Goal: Information Seeking & Learning: Check status

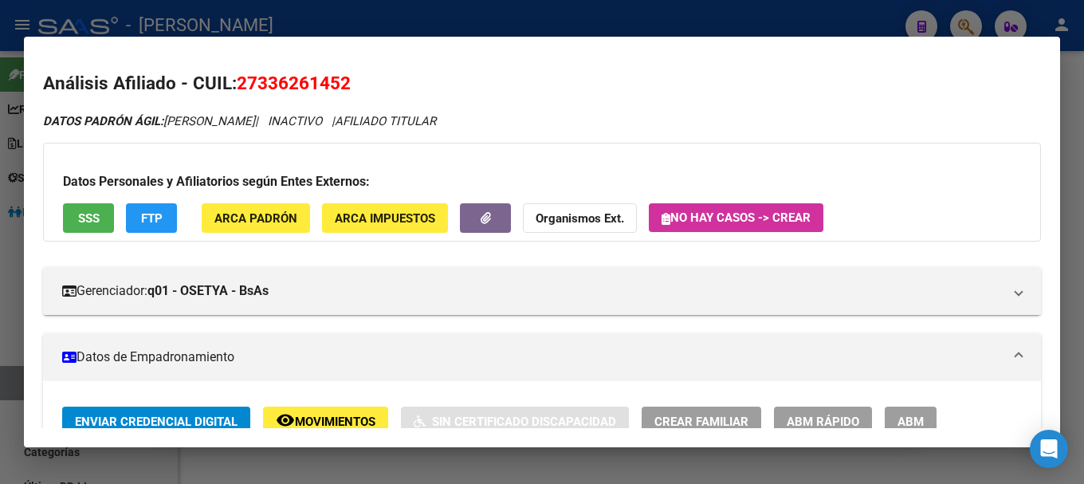
click at [659, 32] on div at bounding box center [542, 242] width 1084 height 484
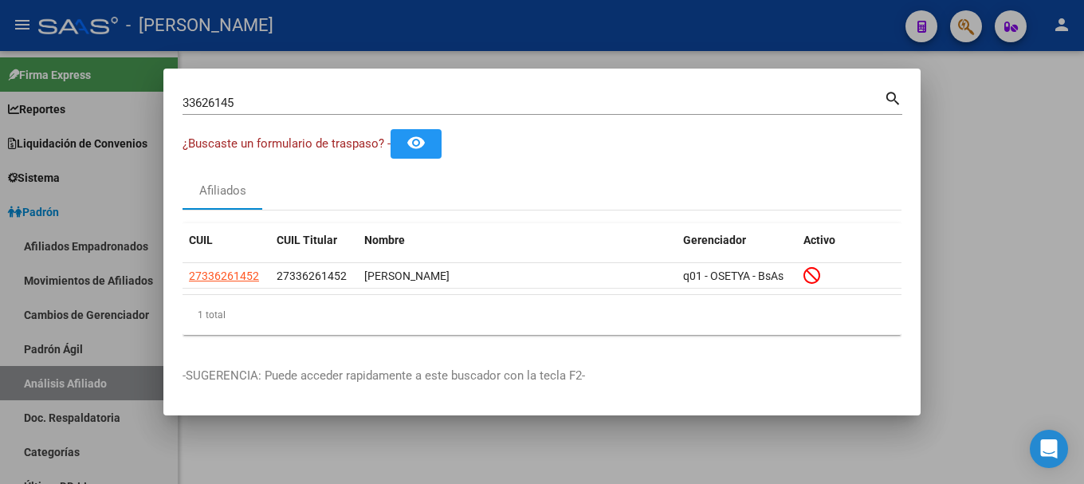
click at [659, 32] on div at bounding box center [542, 242] width 1084 height 484
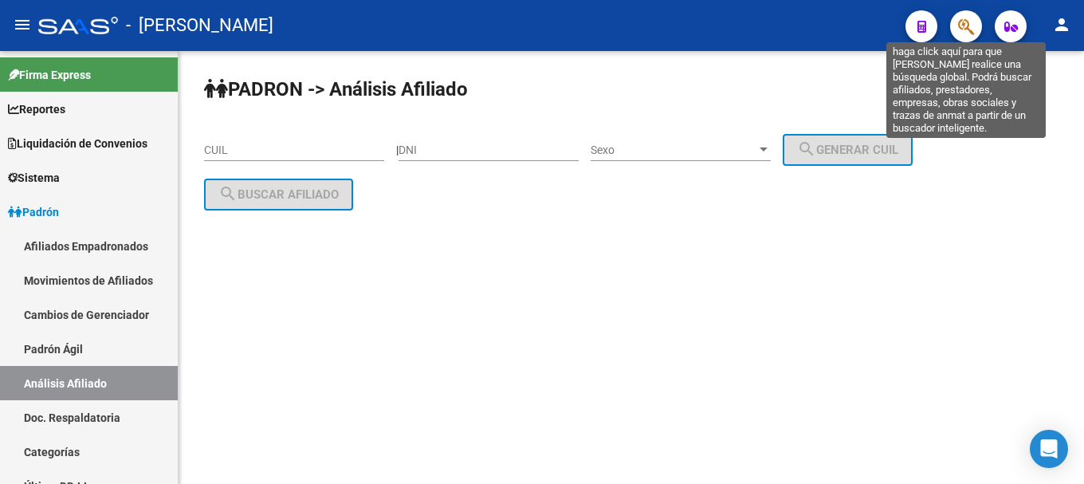
click at [967, 32] on icon "button" at bounding box center [966, 27] width 16 height 18
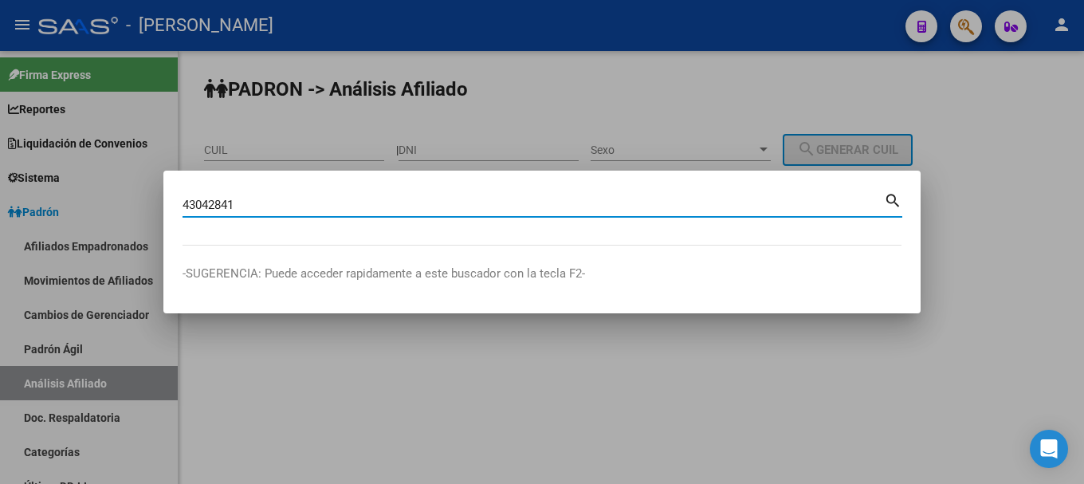
type input "43042841"
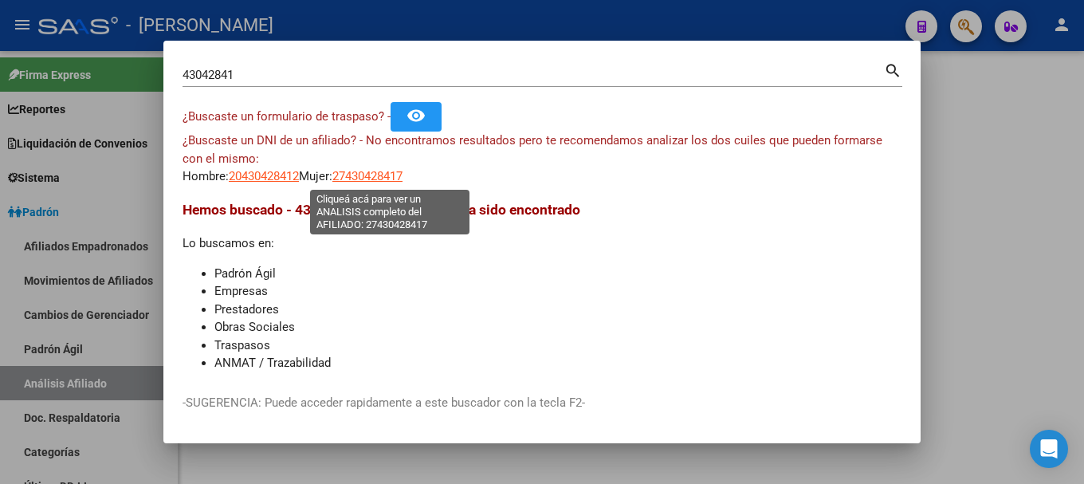
click at [375, 172] on span "27430428417" at bounding box center [367, 176] width 70 height 14
type textarea "27430428417"
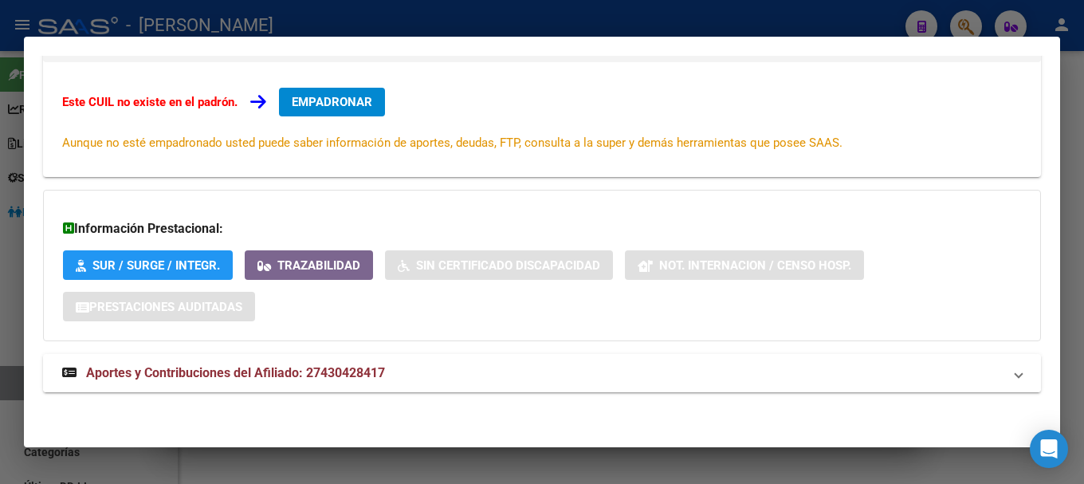
click at [482, 377] on mat-panel-title "Aportes y Contribuciones del Afiliado: 27430428417" at bounding box center [532, 373] width 941 height 19
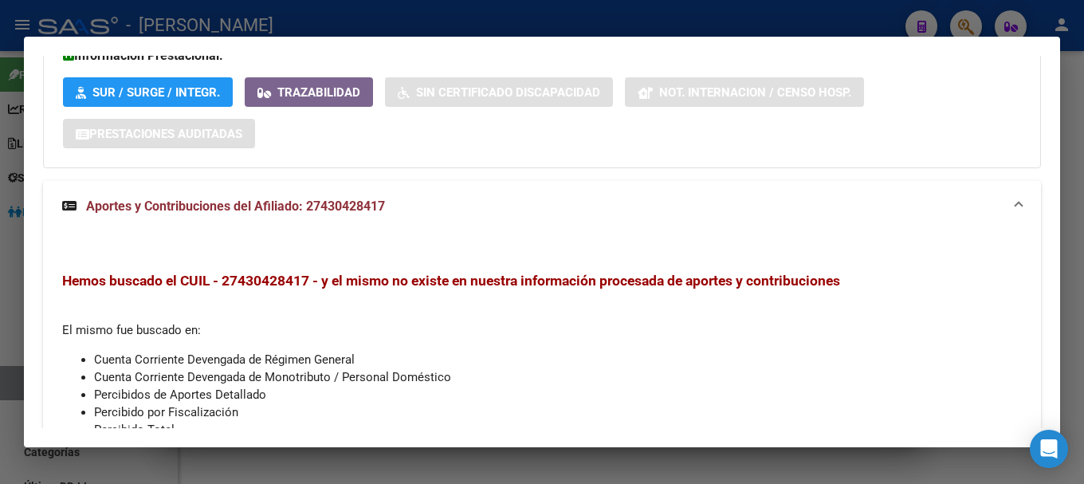
click at [464, 210] on mat-panel-title "Aportes y Contribuciones del Afiliado: 27430428417" at bounding box center [532, 206] width 941 height 19
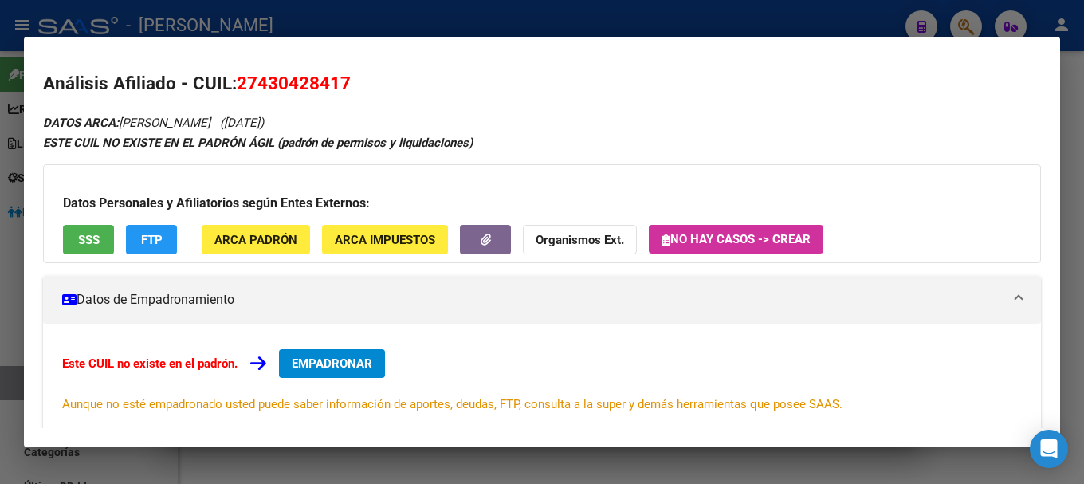
click at [359, 31] on div at bounding box center [542, 242] width 1084 height 484
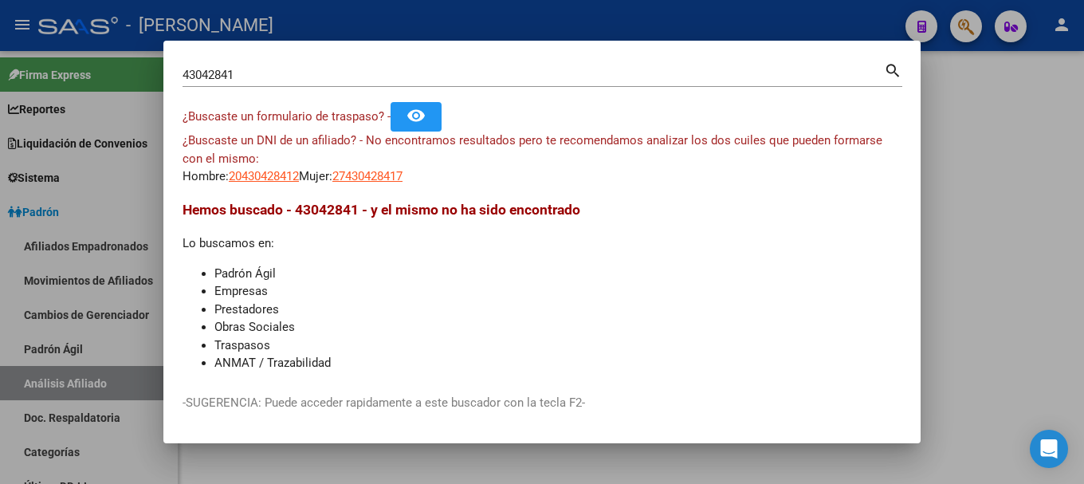
click at [245, 72] on input "43042841" at bounding box center [534, 75] width 702 height 14
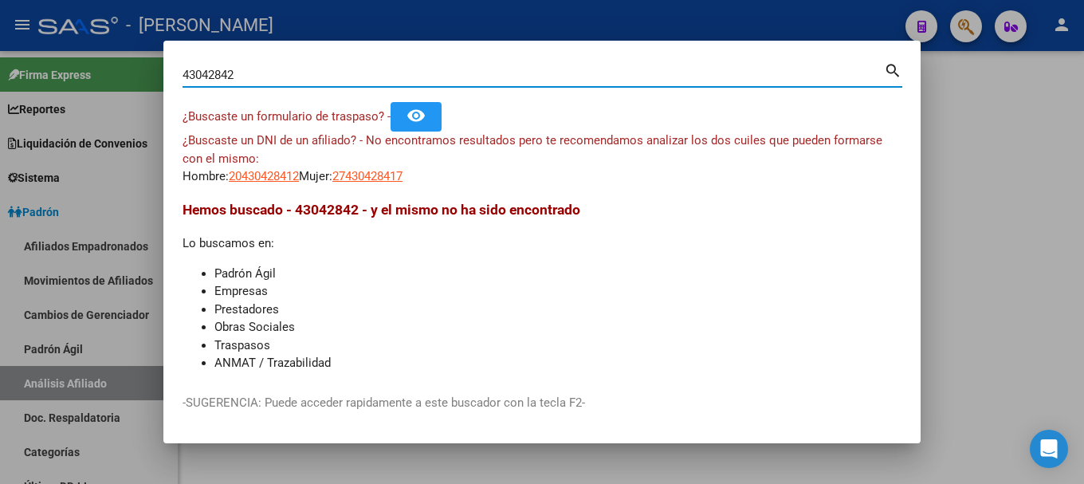
type input "43042842"
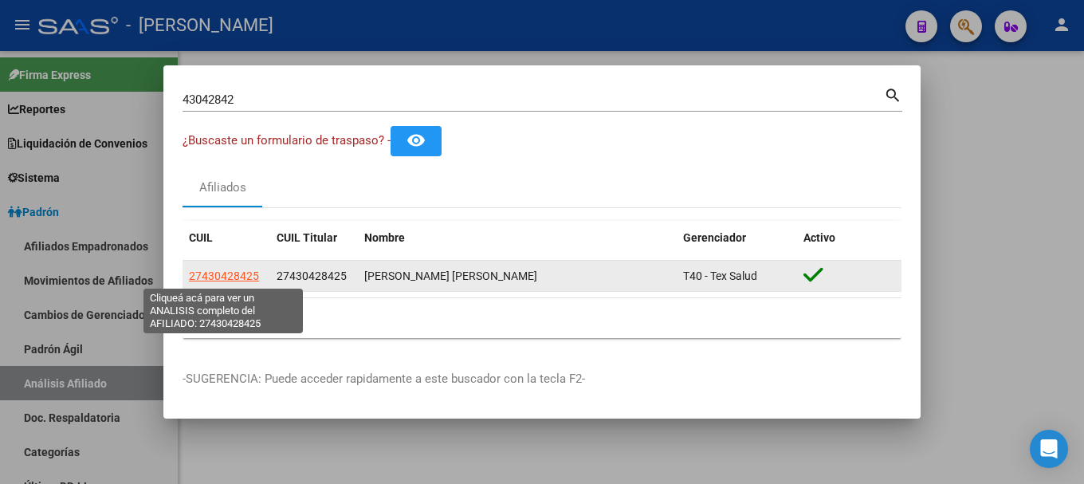
click at [246, 279] on span "27430428425" at bounding box center [224, 275] width 70 height 13
type textarea "27430428425"
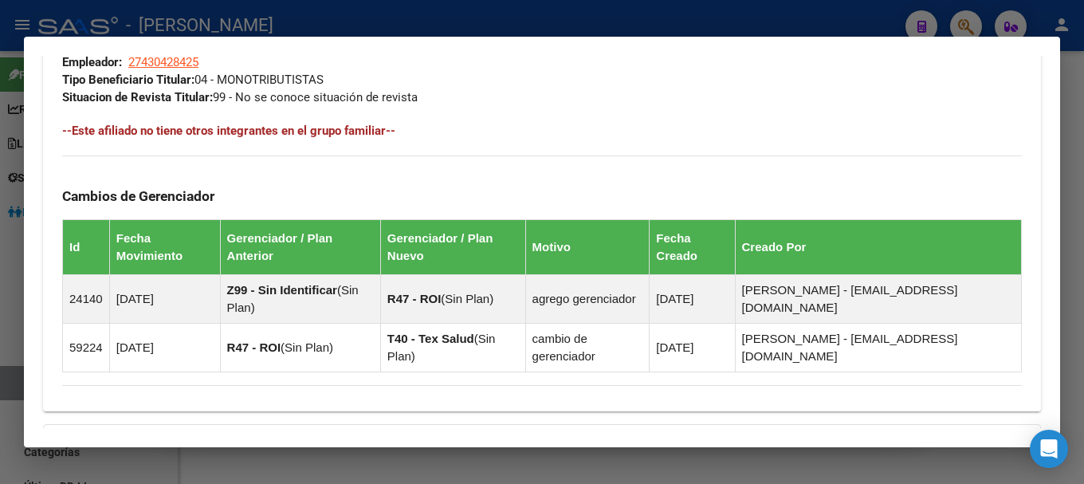
scroll to position [1063, 0]
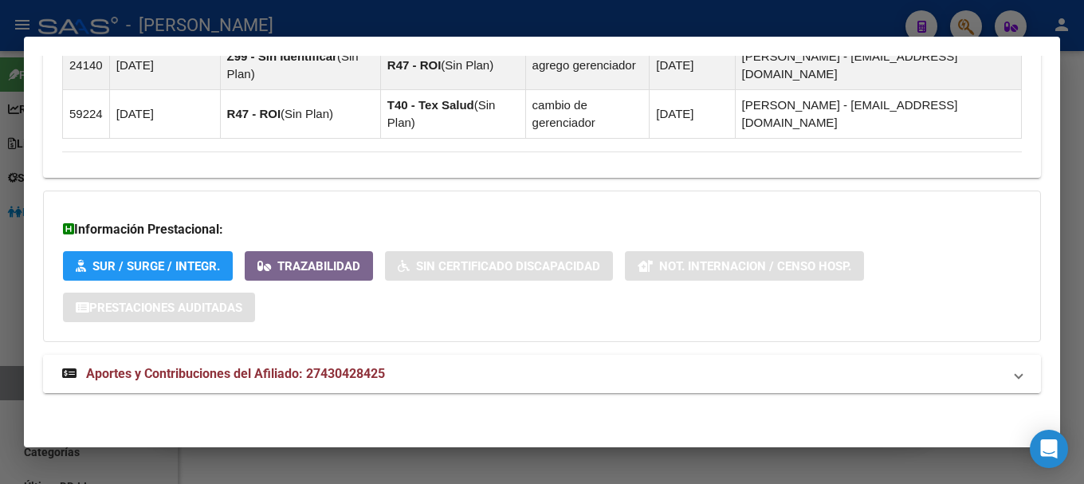
click at [419, 381] on mat-panel-title "Aportes y Contribuciones del Afiliado: 27430428425" at bounding box center [532, 373] width 941 height 19
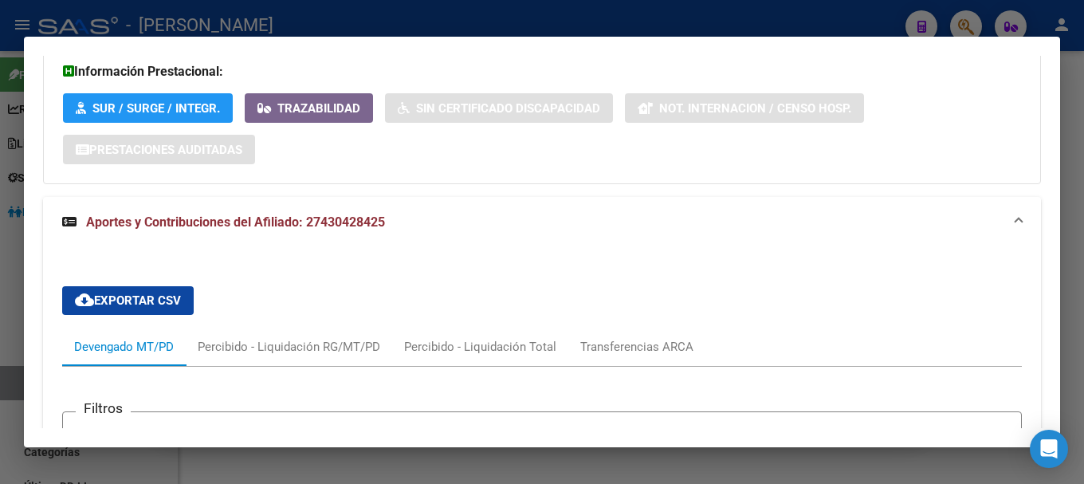
click at [541, 203] on mat-expansion-panel-header "Aportes y Contribuciones del Afiliado: 27430428425" at bounding box center [542, 222] width 998 height 51
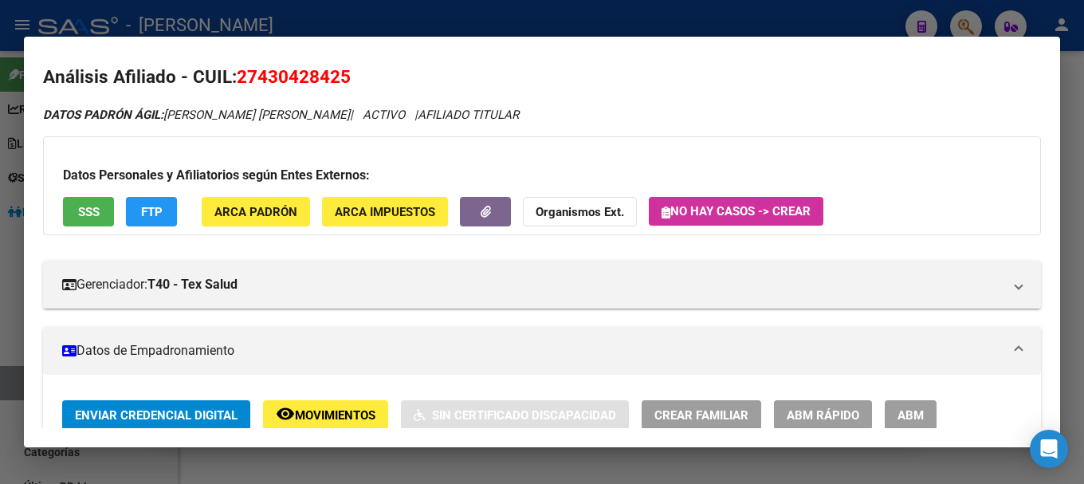
scroll to position [0, 0]
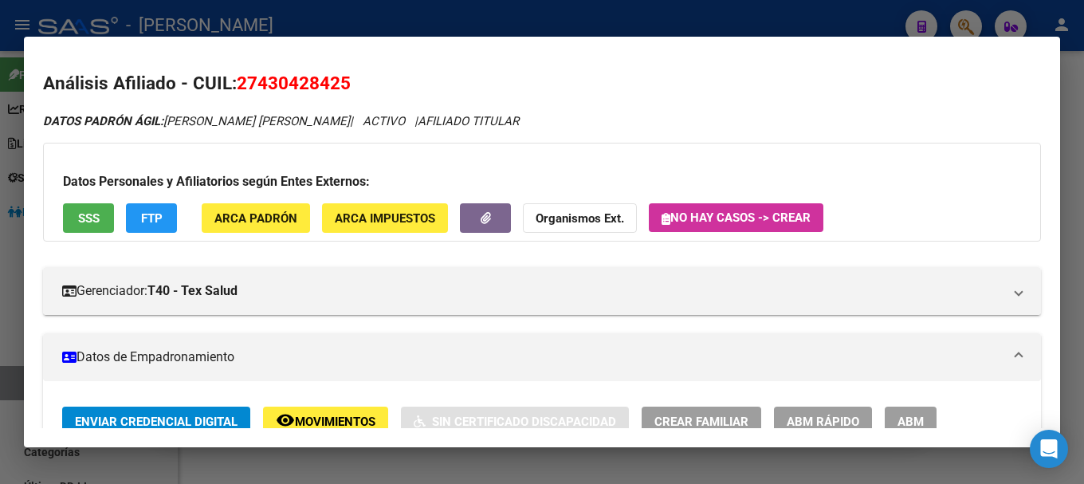
click at [596, 10] on div at bounding box center [542, 242] width 1084 height 484
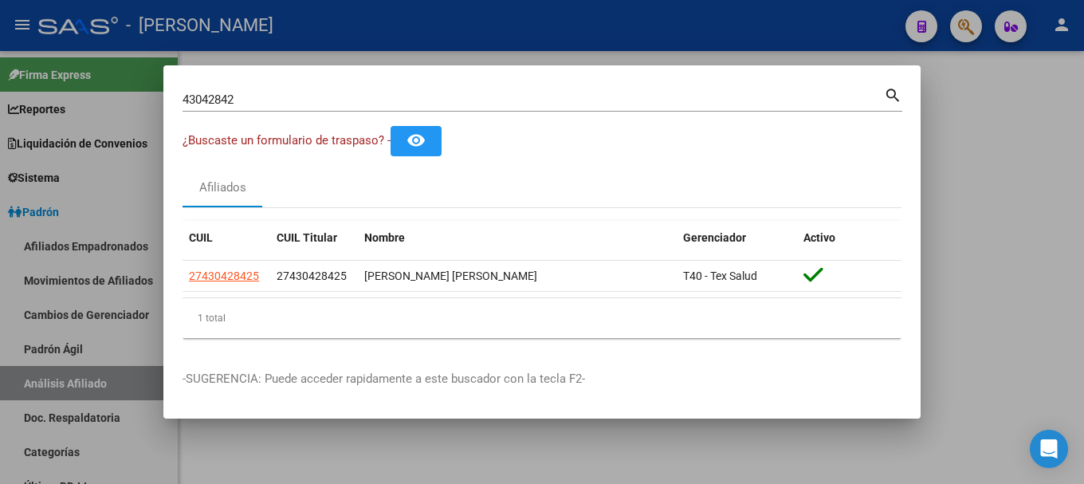
click at [596, 10] on div at bounding box center [542, 242] width 1084 height 484
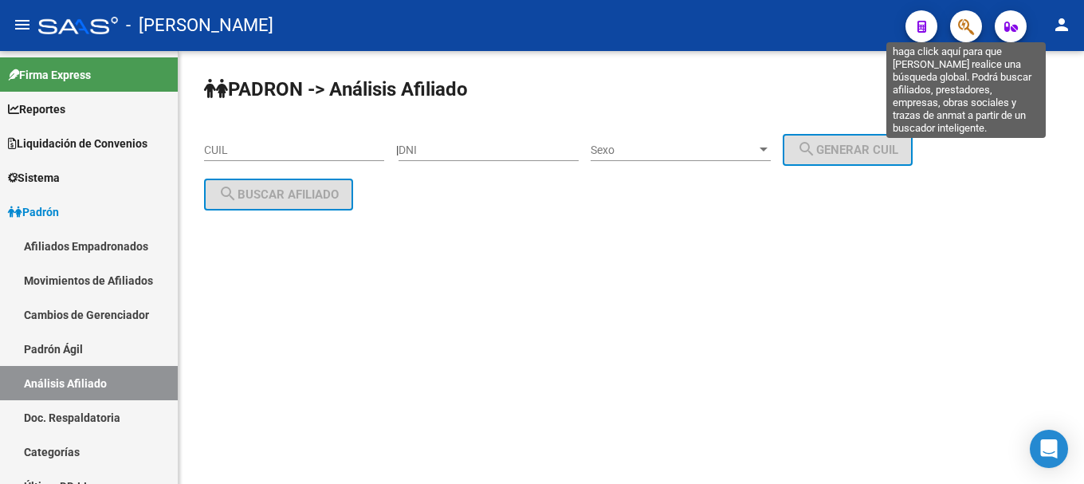
click at [959, 32] on icon "button" at bounding box center [966, 27] width 16 height 18
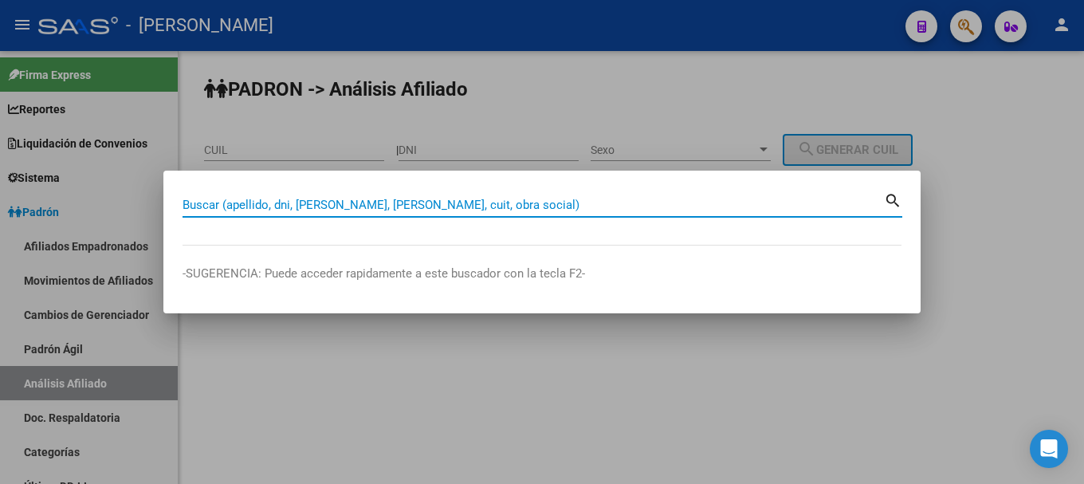
paste input "20400782092"
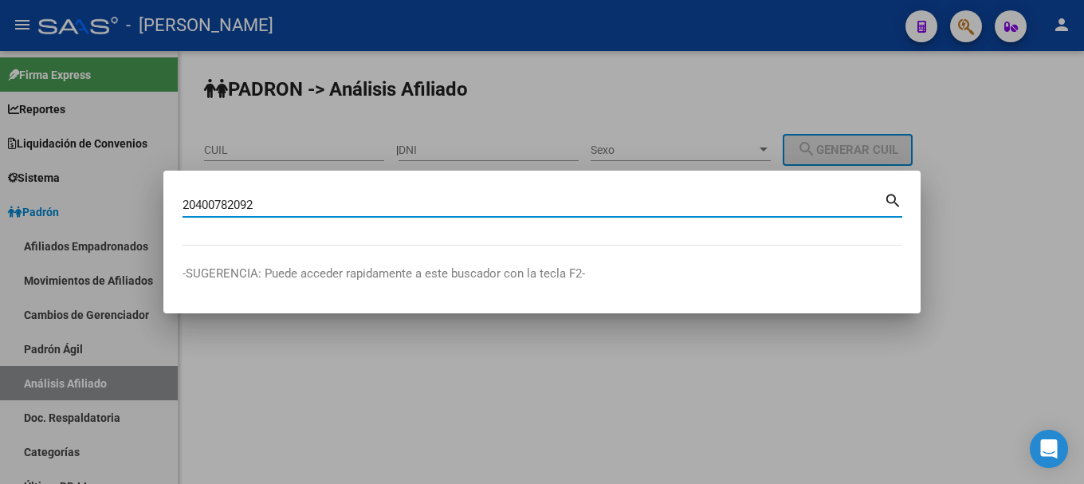
type input "20400782092"
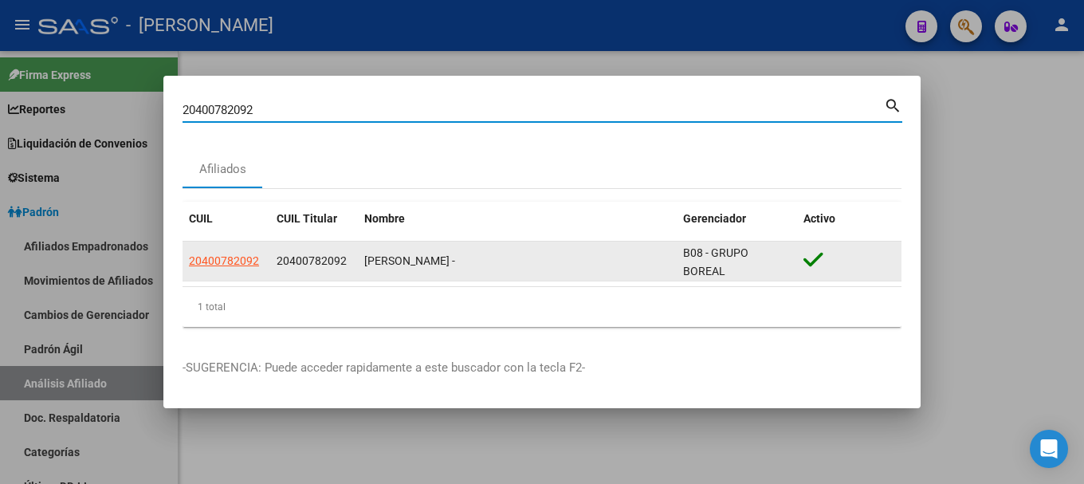
drag, startPoint x: 261, startPoint y: 259, endPoint x: 243, endPoint y: 261, distance: 18.4
click at [260, 259] on div "20400782092" at bounding box center [226, 261] width 75 height 18
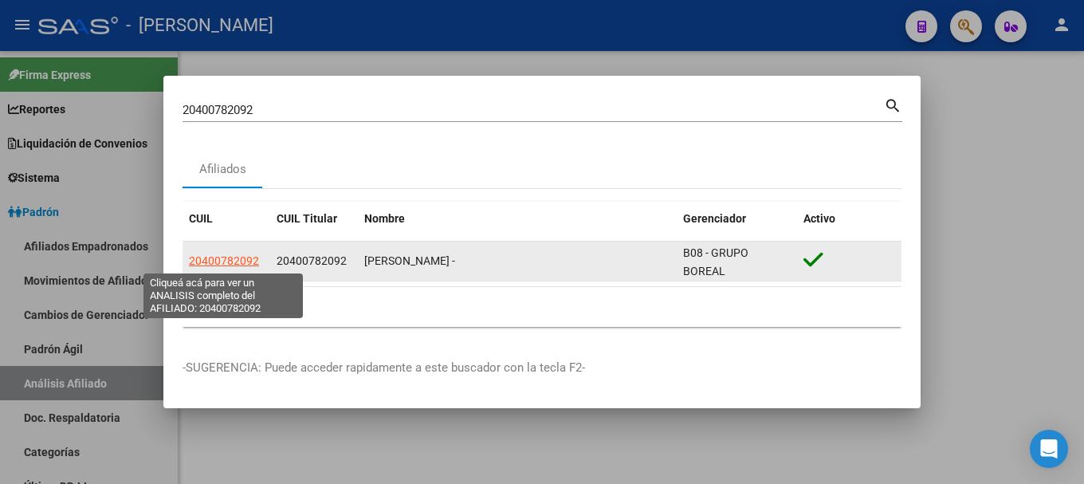
click at [241, 261] on span "20400782092" at bounding box center [224, 260] width 70 height 13
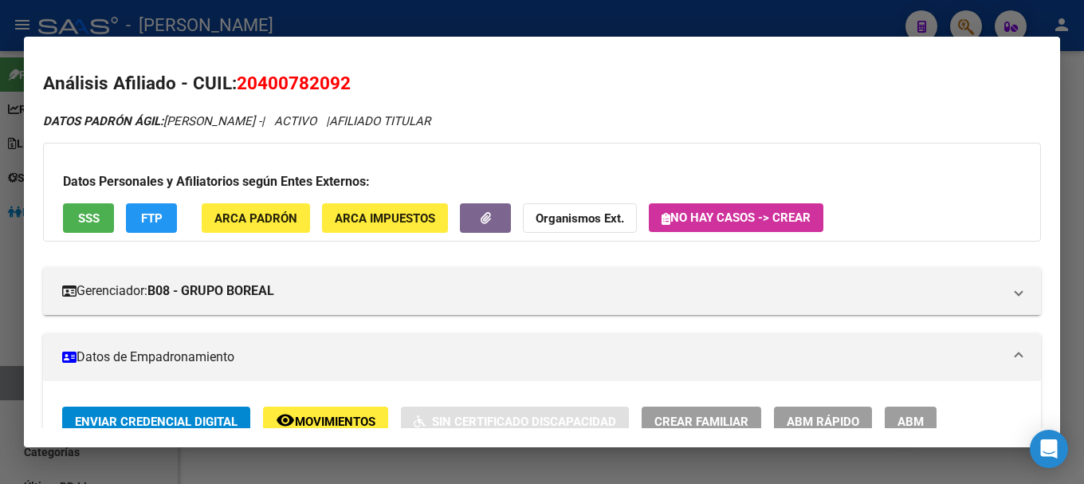
click at [318, 81] on span "20400782092" at bounding box center [294, 83] width 114 height 21
click at [320, 124] on icon "DATOS [PERSON_NAME]: [PERSON_NAME] - | ACTIVO | AFILIADO TITULAR" at bounding box center [236, 121] width 387 height 14
click at [297, 92] on span "20400782092" at bounding box center [294, 83] width 114 height 21
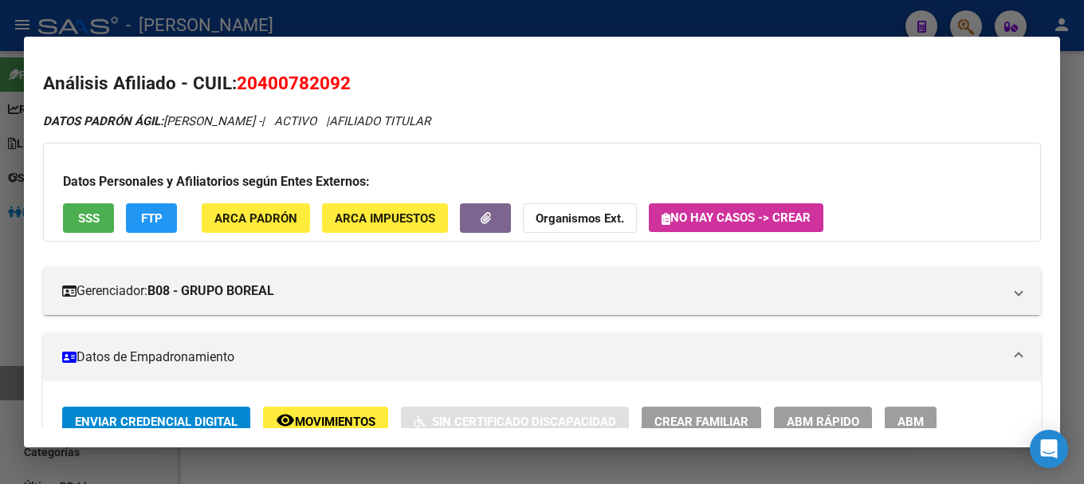
click at [297, 92] on span "20400782092" at bounding box center [294, 83] width 114 height 21
copy span "20400782092"
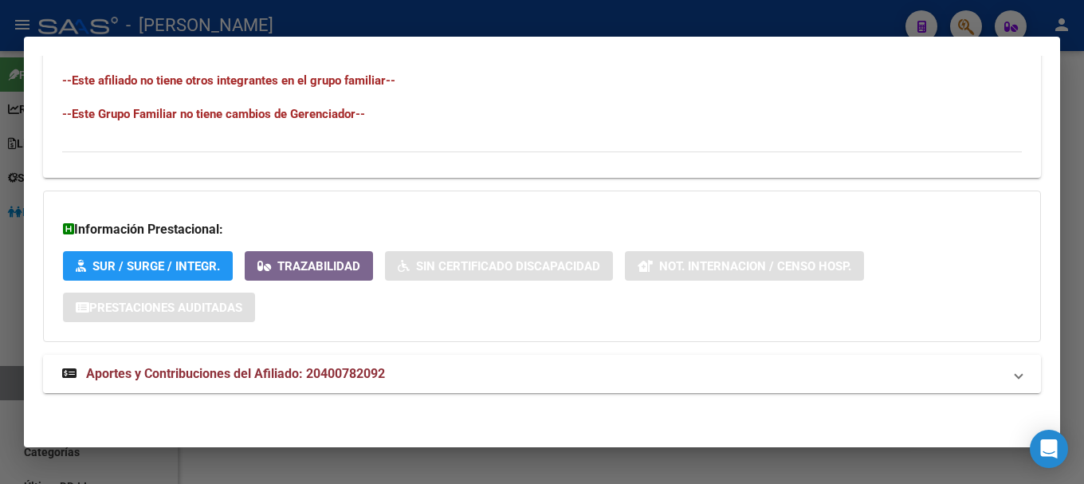
click at [441, 360] on mat-expansion-panel-header "Aportes y Contribuciones del Afiliado: 20400782092" at bounding box center [542, 374] width 998 height 38
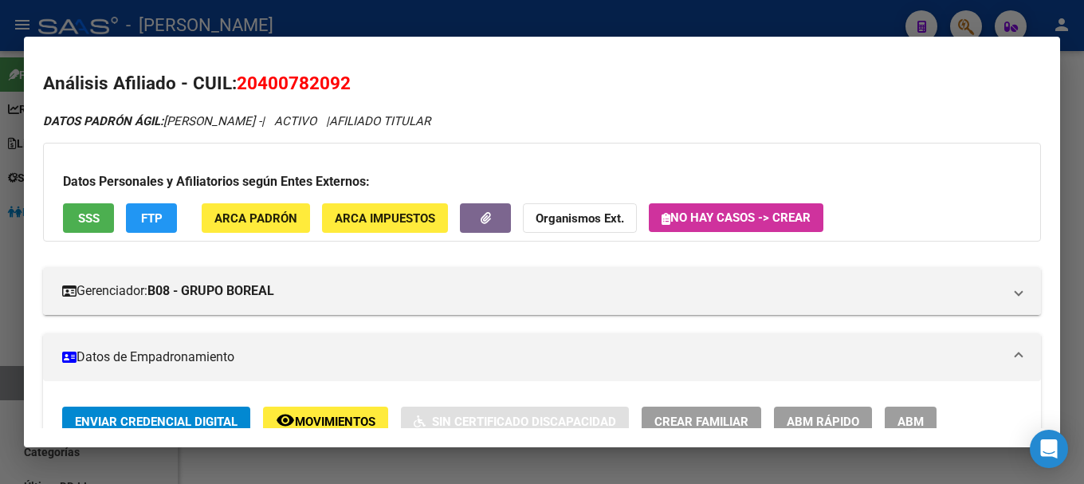
click at [302, 86] on span "20400782092" at bounding box center [294, 83] width 114 height 21
drag, startPoint x: 260, startPoint y: 82, endPoint x: 338, endPoint y: 80, distance: 78.2
click at [338, 80] on span "20400782092" at bounding box center [294, 83] width 114 height 21
copy span "40078209"
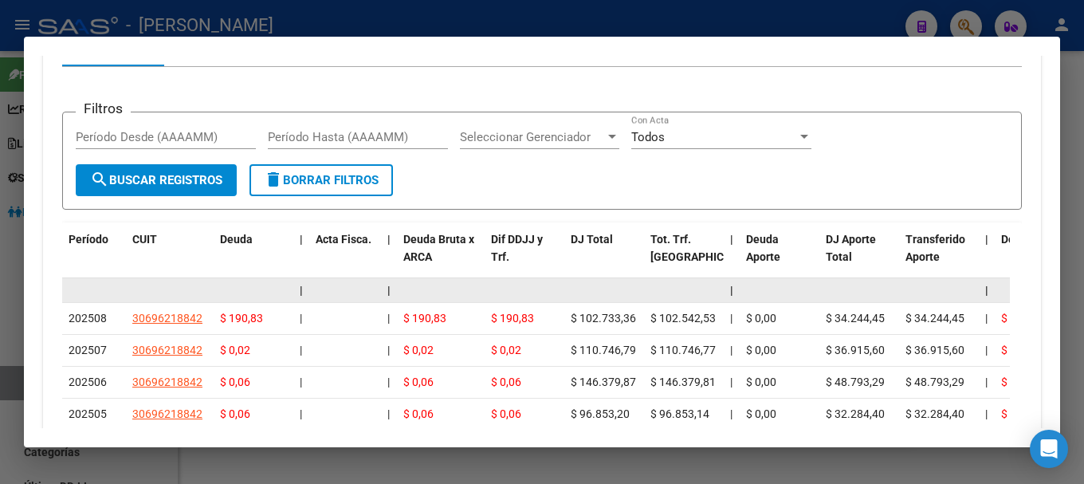
scroll to position [1355, 0]
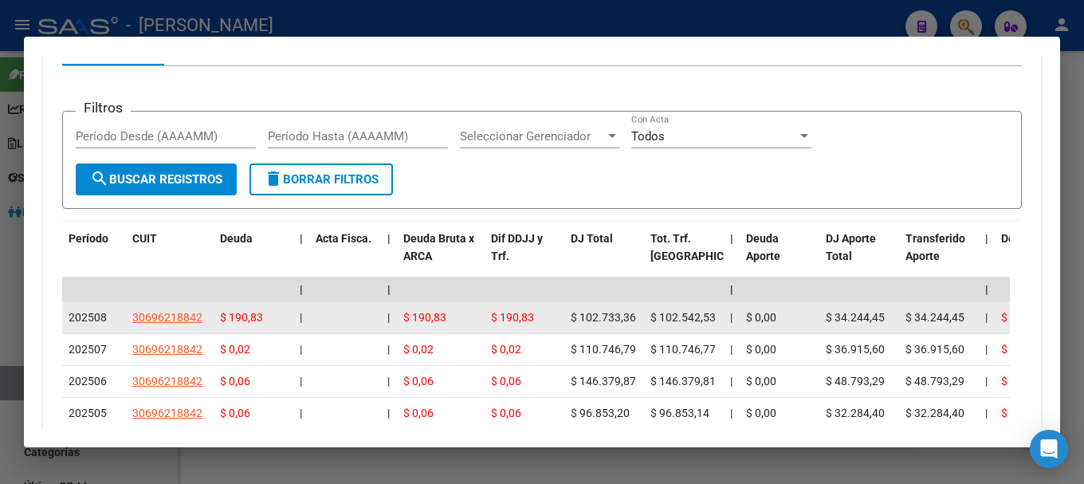
click at [194, 320] on span "30696218842" at bounding box center [167, 317] width 70 height 13
type textarea "30696218842"
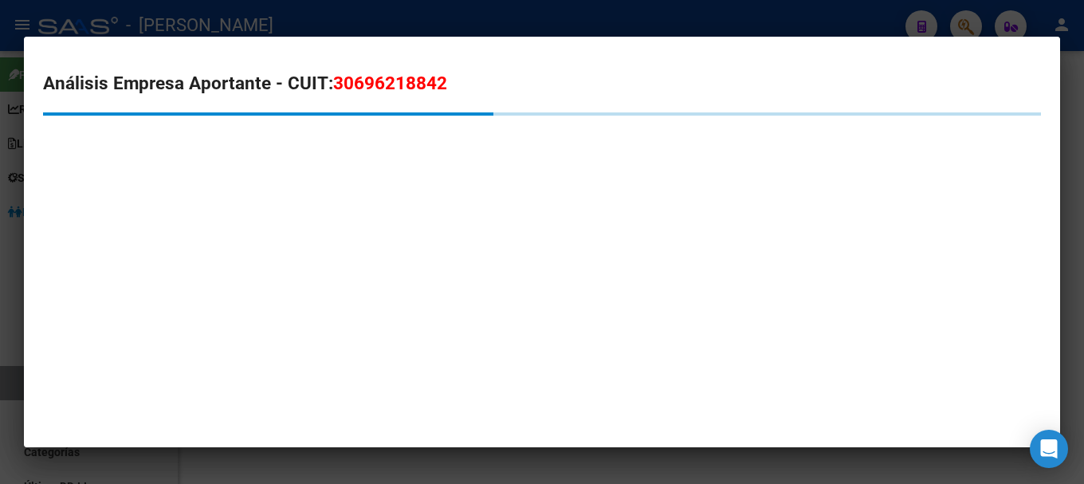
click at [411, 86] on span "30696218842" at bounding box center [390, 83] width 114 height 21
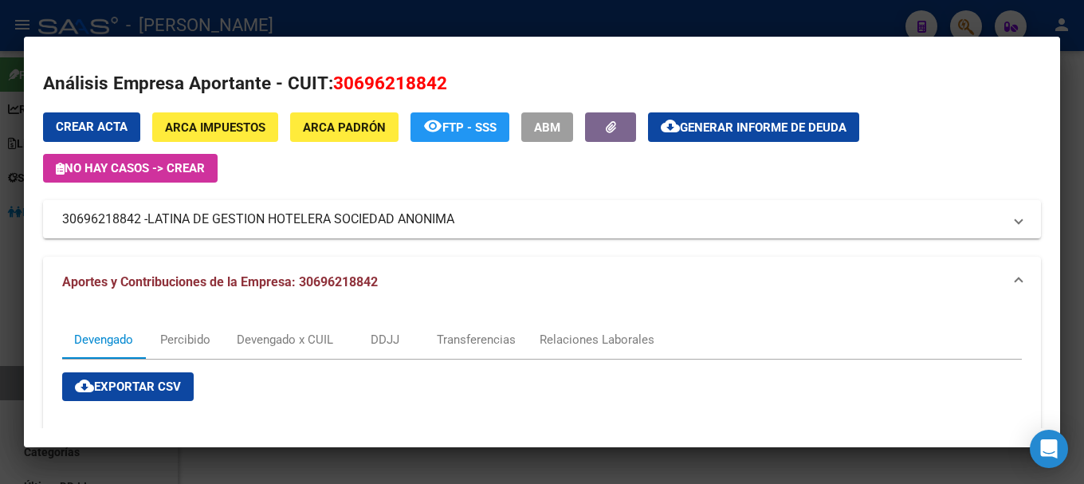
copy span "30696218842"
click at [352, 24] on div at bounding box center [542, 242] width 1084 height 484
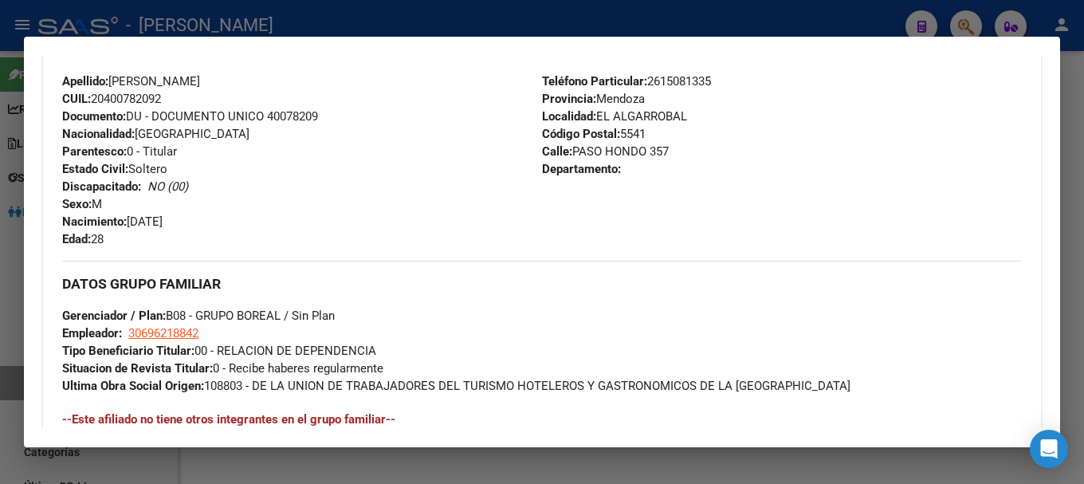
scroll to position [239, 0]
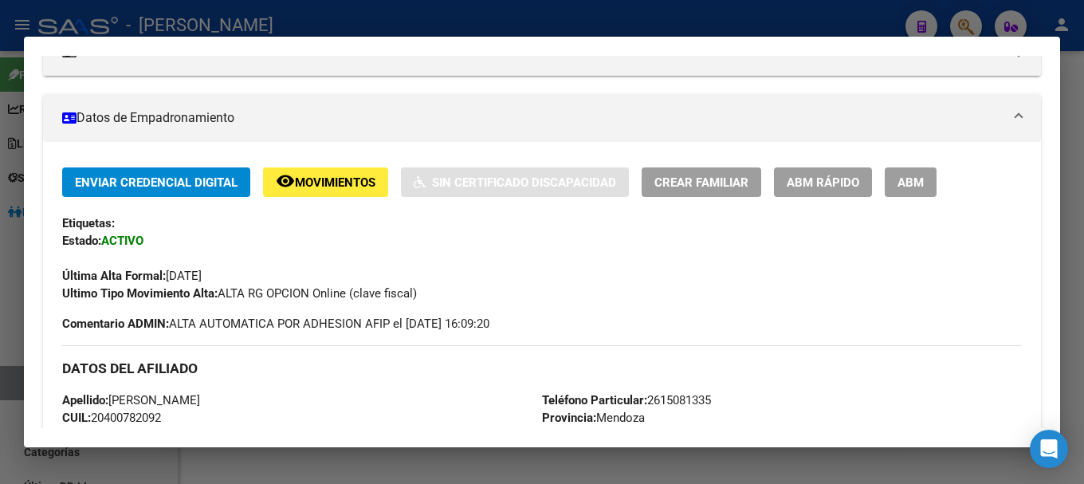
click at [675, 24] on div at bounding box center [542, 242] width 1084 height 484
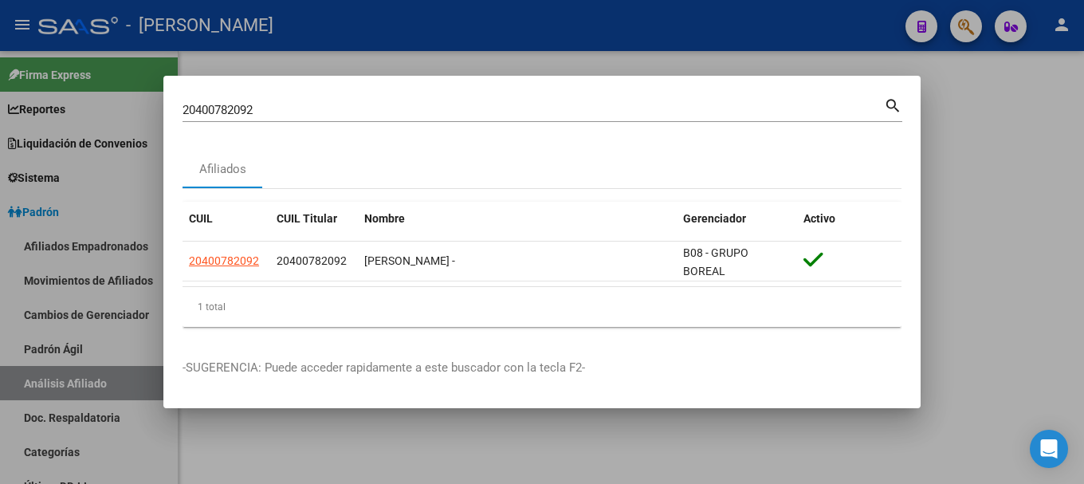
click at [475, 120] on div "20400782092 Buscar (apellido, dni, cuil, [PERSON_NAME], cuit, obra social)" at bounding box center [534, 110] width 702 height 24
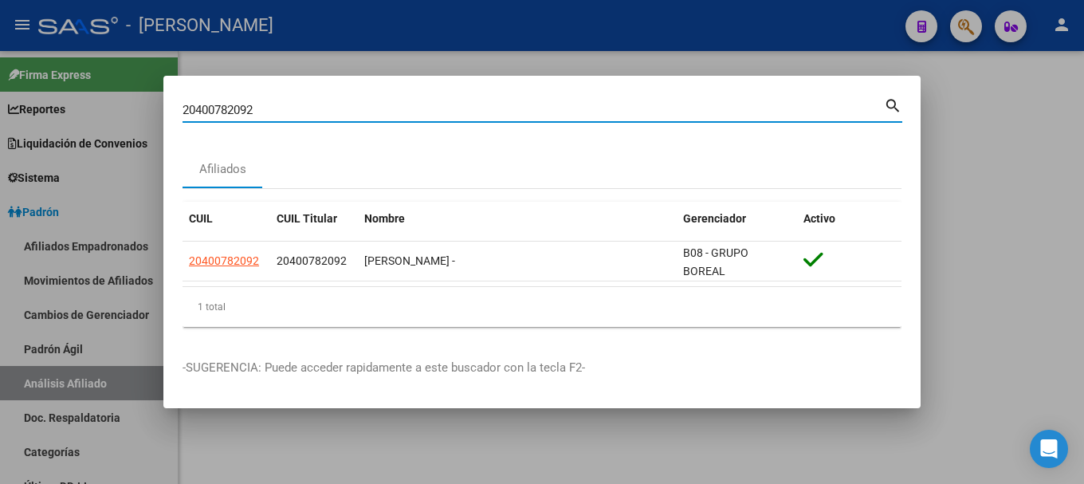
click at [479, 107] on input "20400782092" at bounding box center [534, 110] width 702 height 14
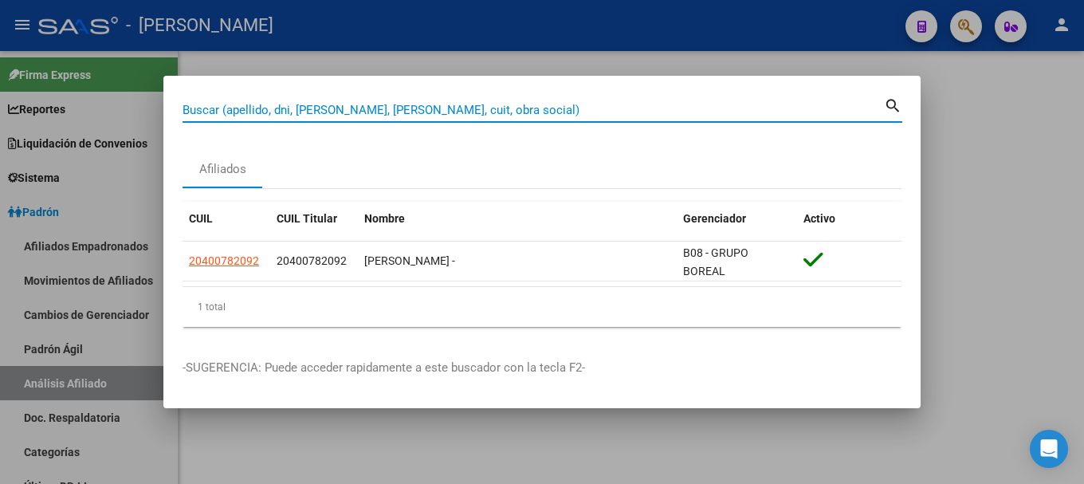
paste input "20400824054"
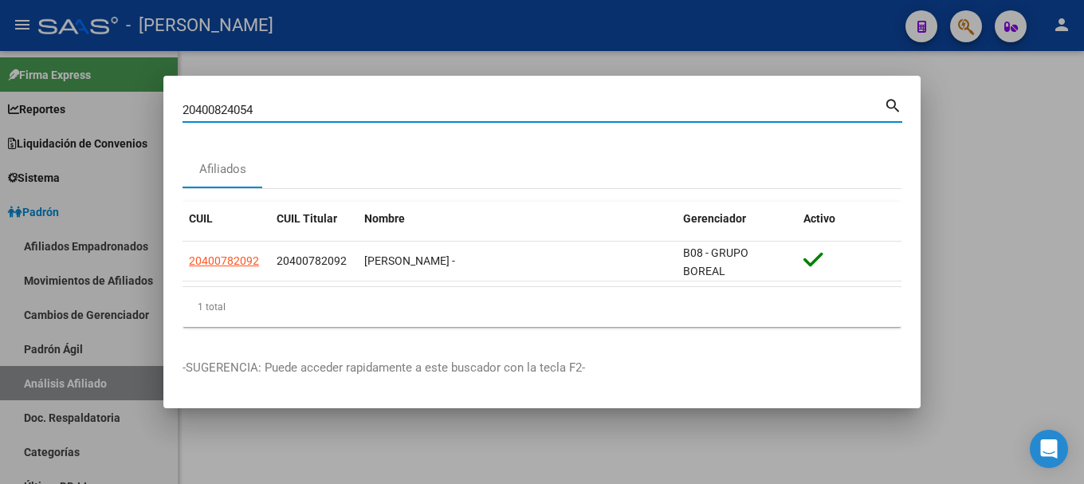
type input "20400824054"
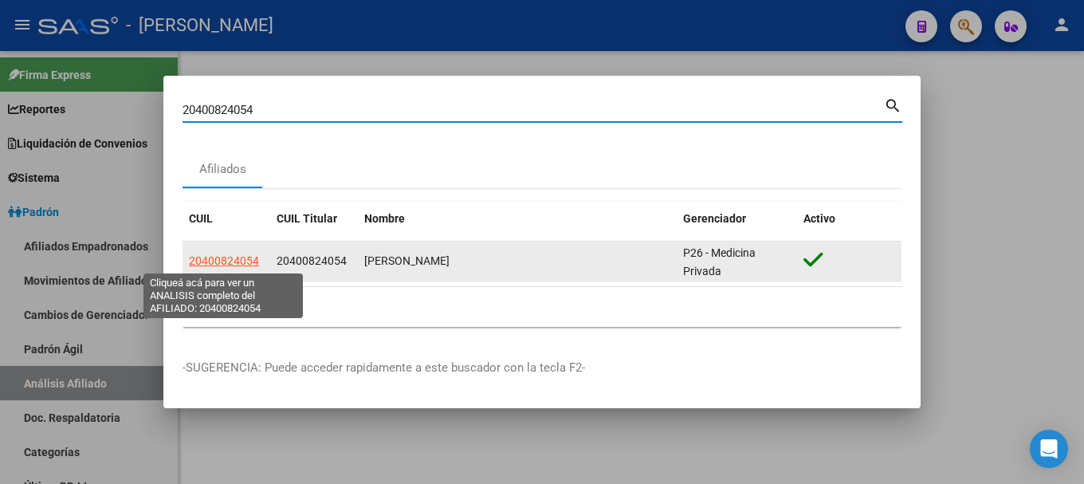
click at [217, 255] on span "20400824054" at bounding box center [224, 260] width 70 height 13
type textarea "20400824054"
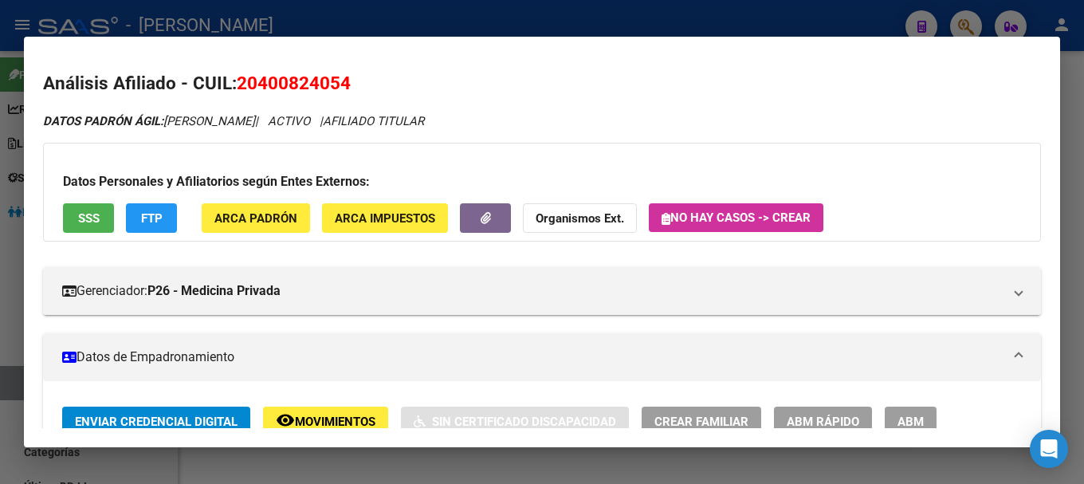
click at [312, 84] on span "20400824054" at bounding box center [294, 83] width 114 height 21
copy span "20400824054"
click at [310, 96] on h2 "Análisis Afiliado - CUIL: 20400824054" at bounding box center [542, 83] width 998 height 27
drag, startPoint x: 265, startPoint y: 86, endPoint x: 299, endPoint y: 90, distance: 34.5
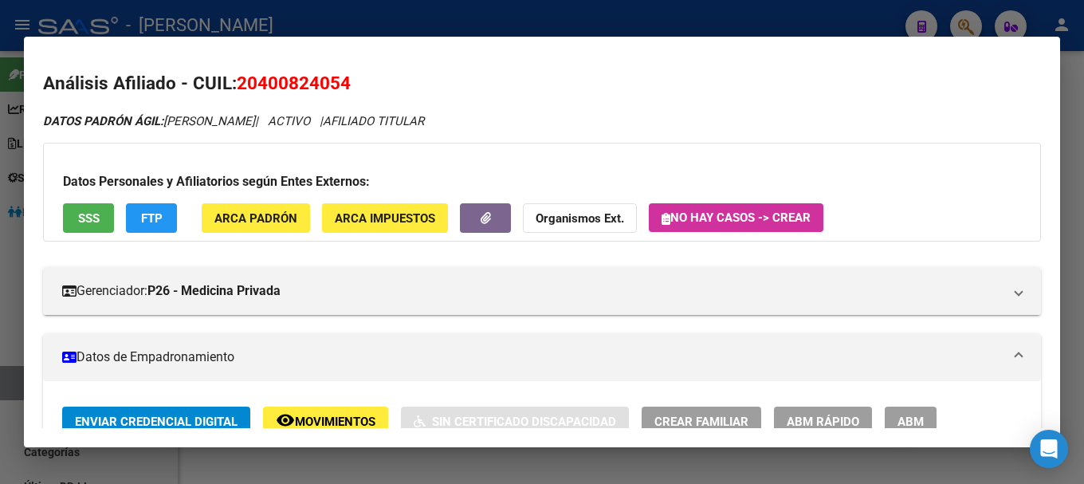
click at [299, 90] on span "20400824054" at bounding box center [294, 83] width 114 height 21
drag, startPoint x: 259, startPoint y: 81, endPoint x: 339, endPoint y: 90, distance: 80.2
click at [339, 90] on span "20400824054" at bounding box center [294, 83] width 114 height 21
copy span "40082405"
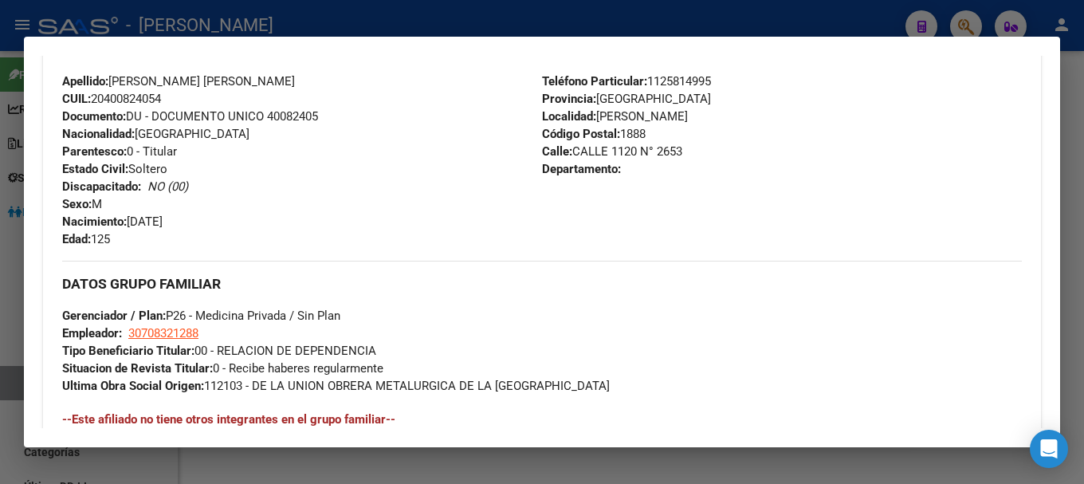
scroll to position [1080, 0]
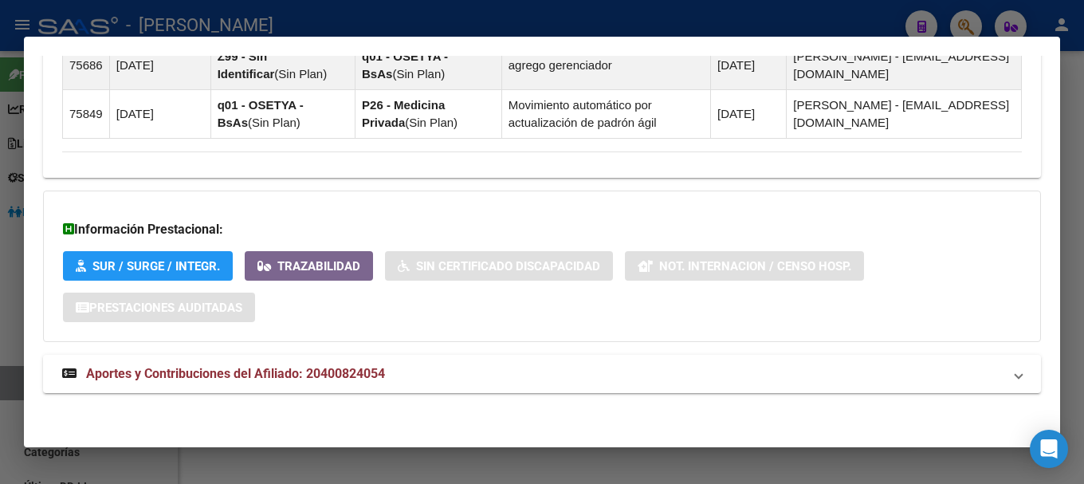
click at [389, 365] on mat-panel-title "Aportes y Contribuciones del Afiliado: 20400824054" at bounding box center [532, 373] width 941 height 19
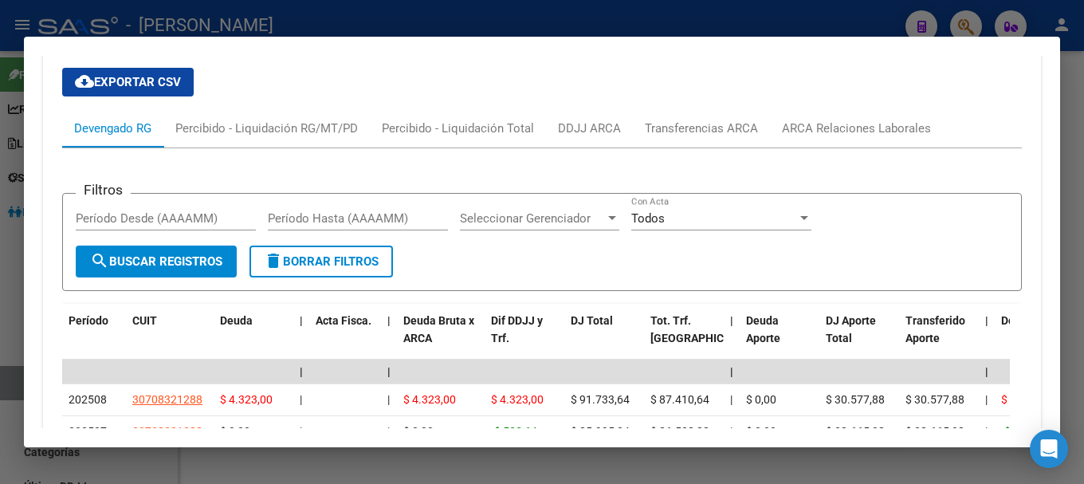
scroll to position [1492, 0]
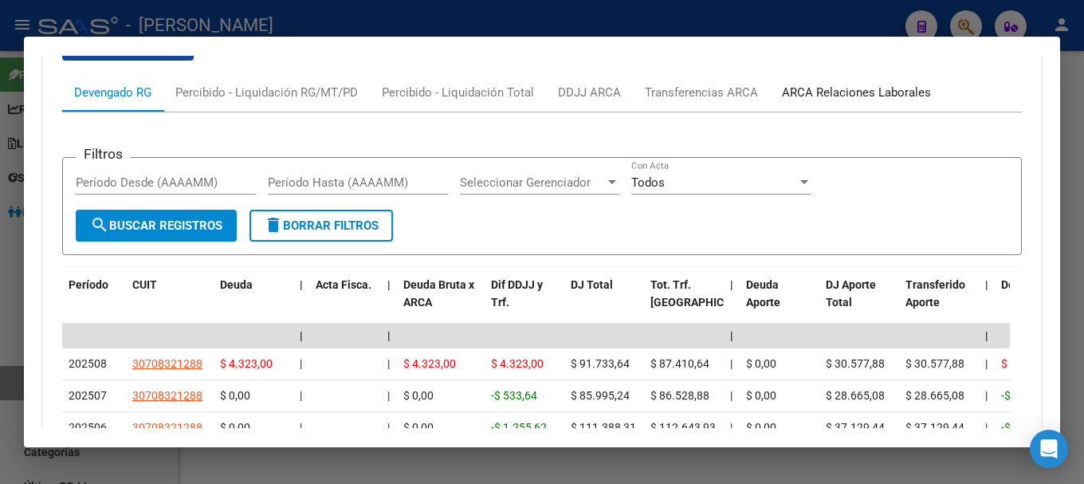
click at [839, 95] on div "ARCA Relaciones Laborales" at bounding box center [856, 93] width 149 height 18
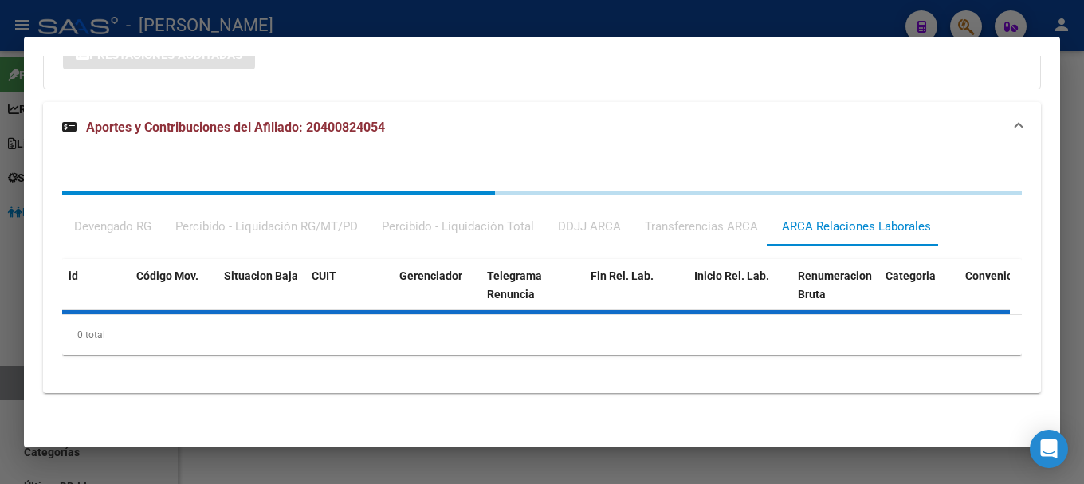
scroll to position [1406, 0]
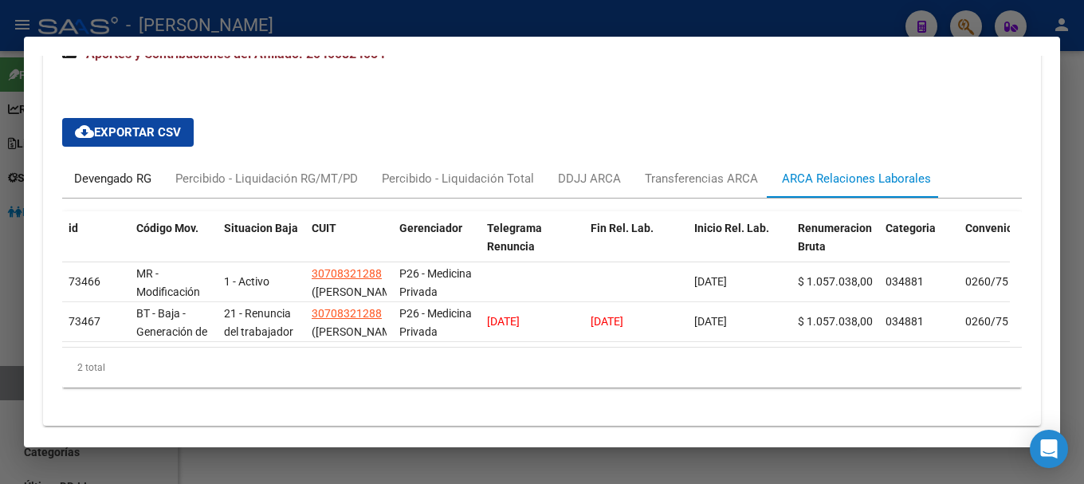
click at [130, 175] on div "Devengado RG" at bounding box center [112, 179] width 77 height 18
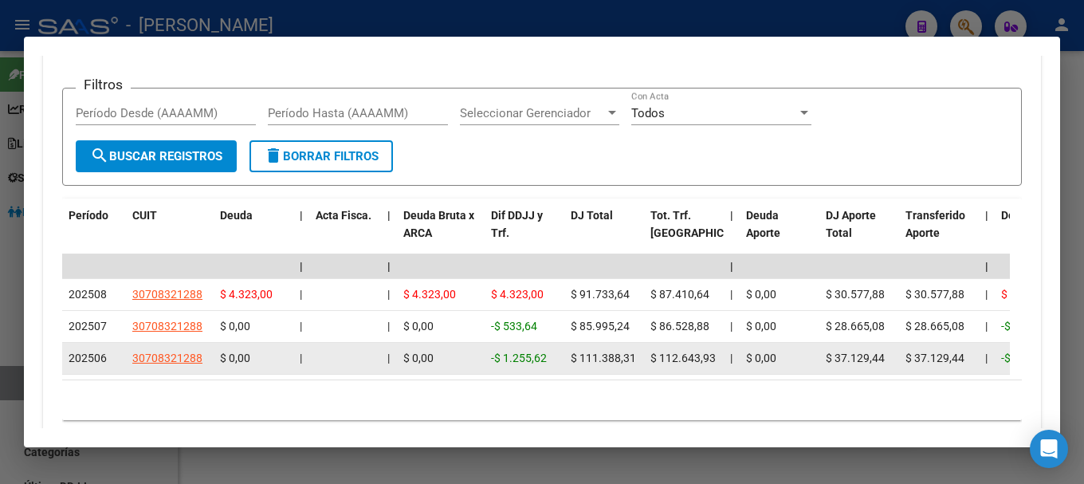
scroll to position [1402, 0]
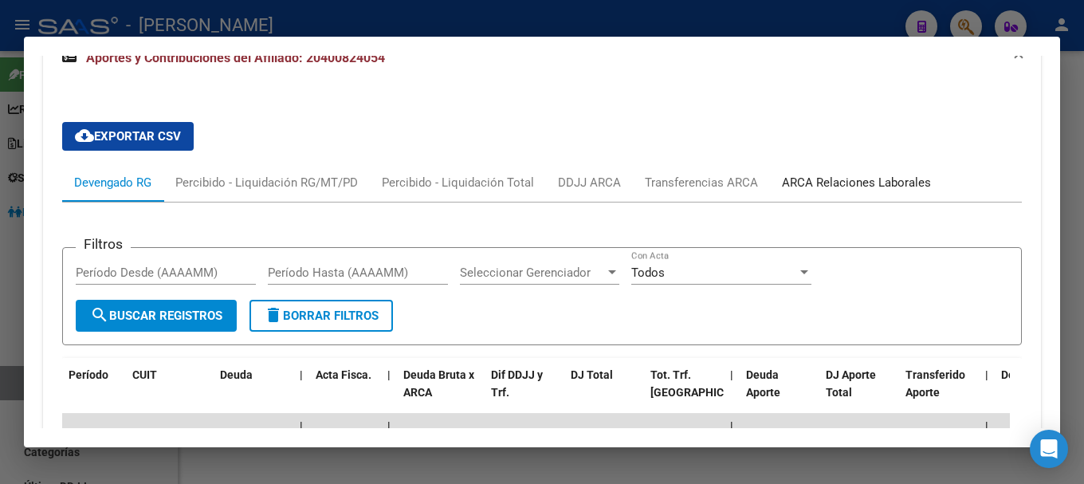
click at [823, 169] on div "ARCA Relaciones Laborales" at bounding box center [856, 182] width 173 height 38
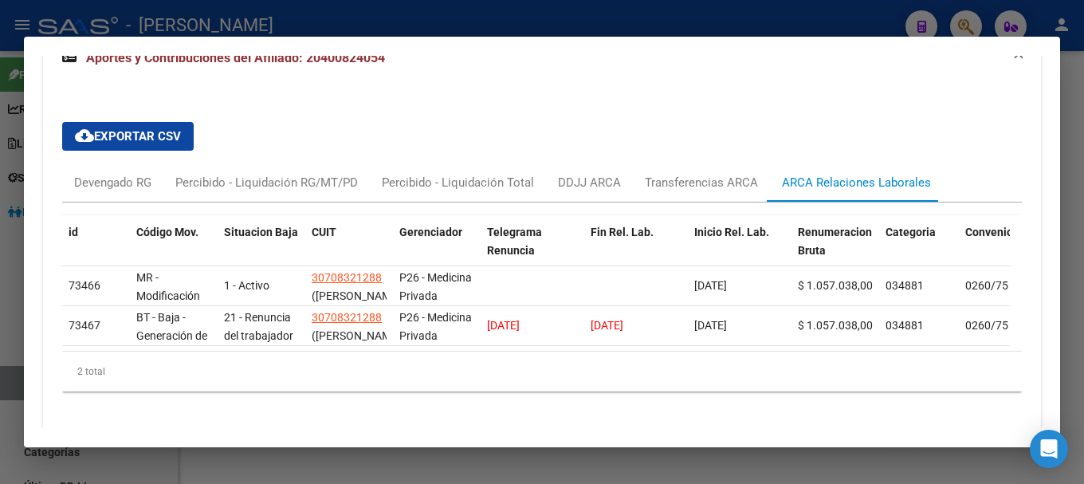
click at [524, 41] on mat-dialog-container "Análisis Afiliado - CUIL: 20400824054 DATOS PADRÓN ÁGIL: [PERSON_NAME] | ACTIVO…" at bounding box center [542, 242] width 1036 height 411
click at [533, 28] on div at bounding box center [542, 242] width 1084 height 484
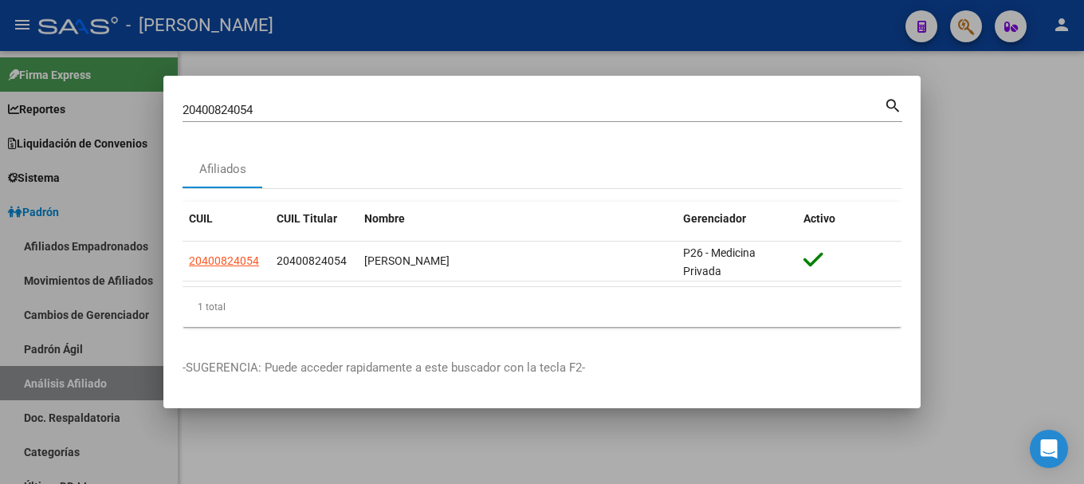
click at [501, 101] on div "20400824054 Buscar (apellido, dni, cuil, [PERSON_NAME], cuit, obra social)" at bounding box center [534, 110] width 702 height 24
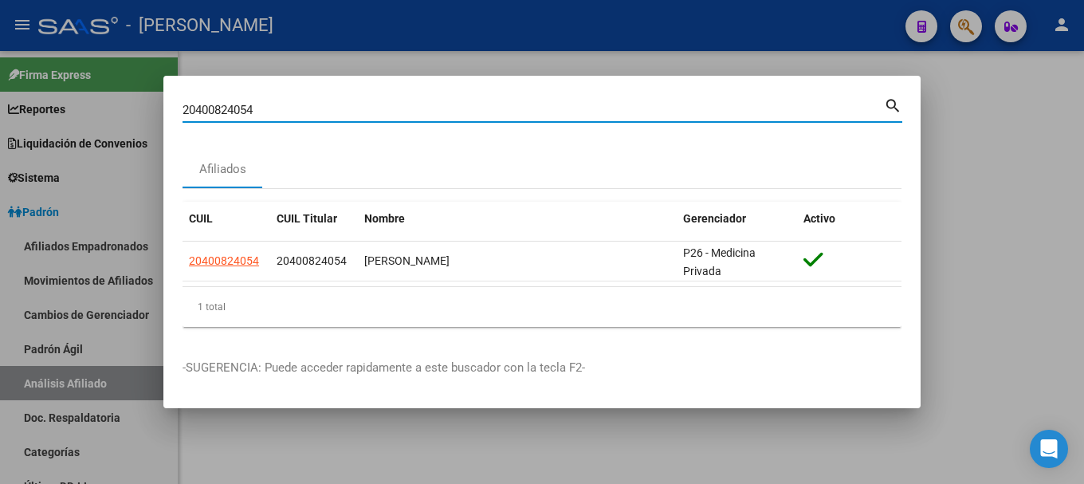
click at [503, 114] on input "20400824054" at bounding box center [534, 110] width 702 height 14
paste input "950912"
type input "20400950912"
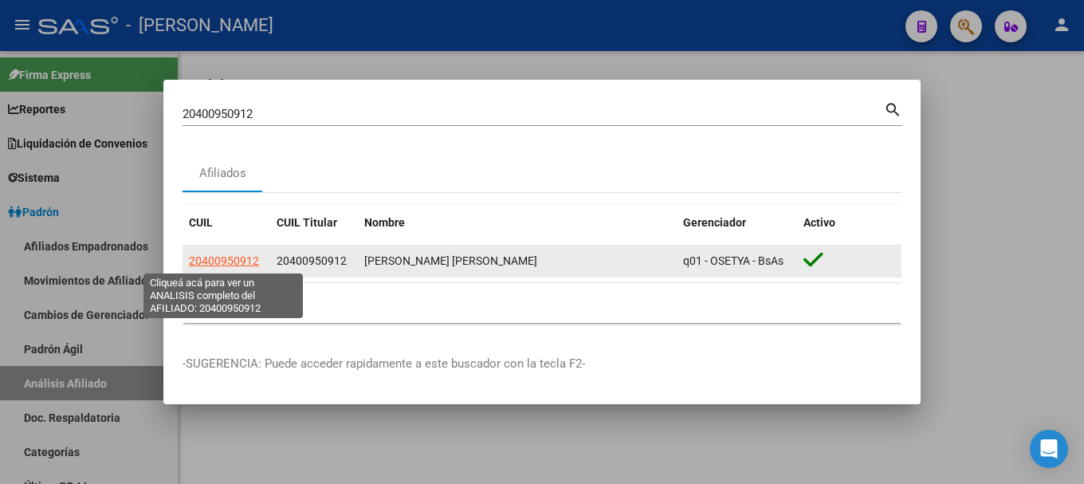
click at [250, 255] on span "20400950912" at bounding box center [224, 260] width 70 height 13
type textarea "20400950912"
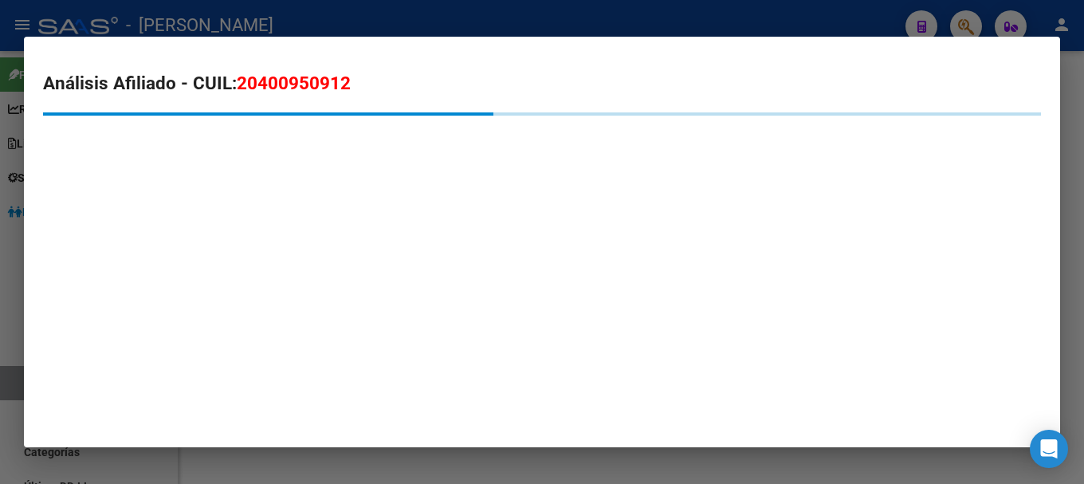
click at [305, 84] on span "20400950912" at bounding box center [294, 83] width 114 height 21
copy span "20400950912"
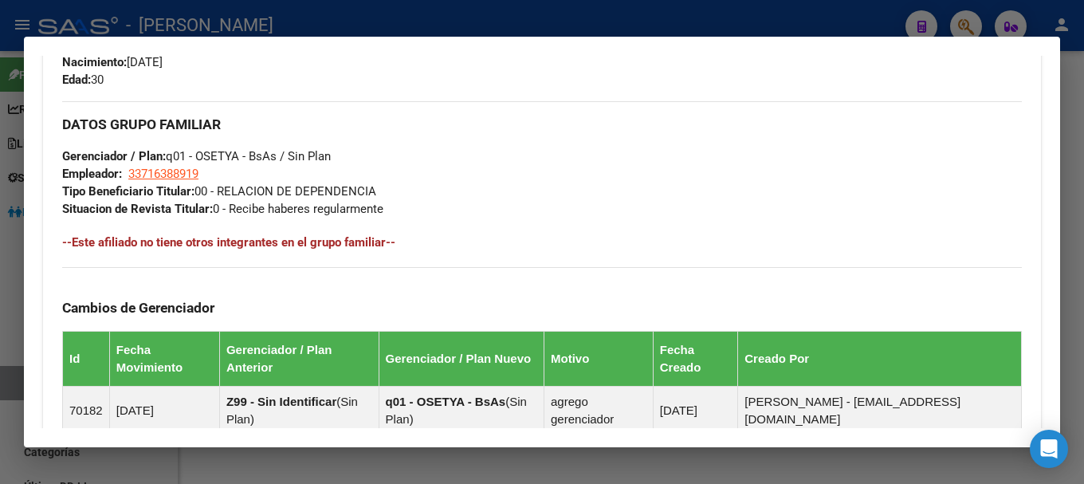
scroll to position [1014, 0]
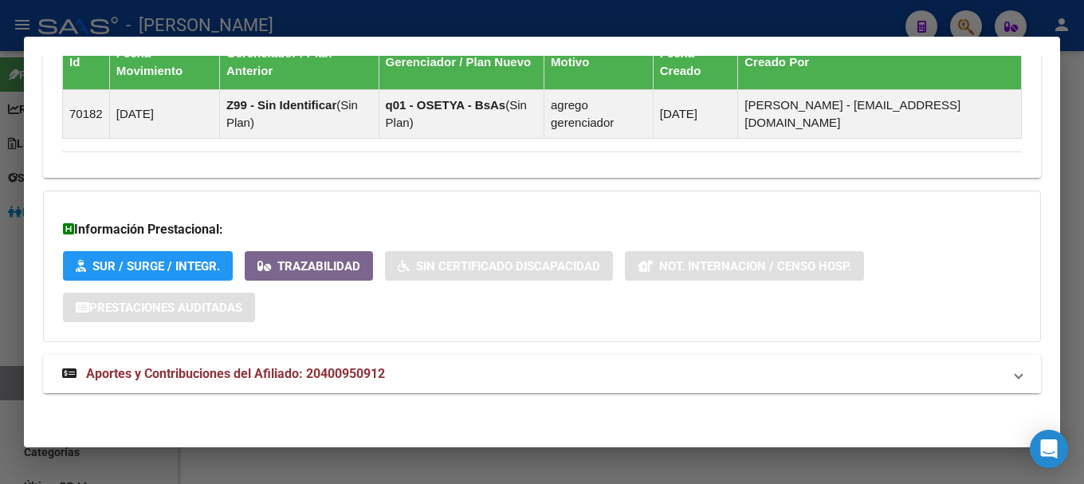
click at [408, 372] on mat-panel-title "Aportes y Contribuciones del Afiliado: 20400950912" at bounding box center [532, 373] width 941 height 19
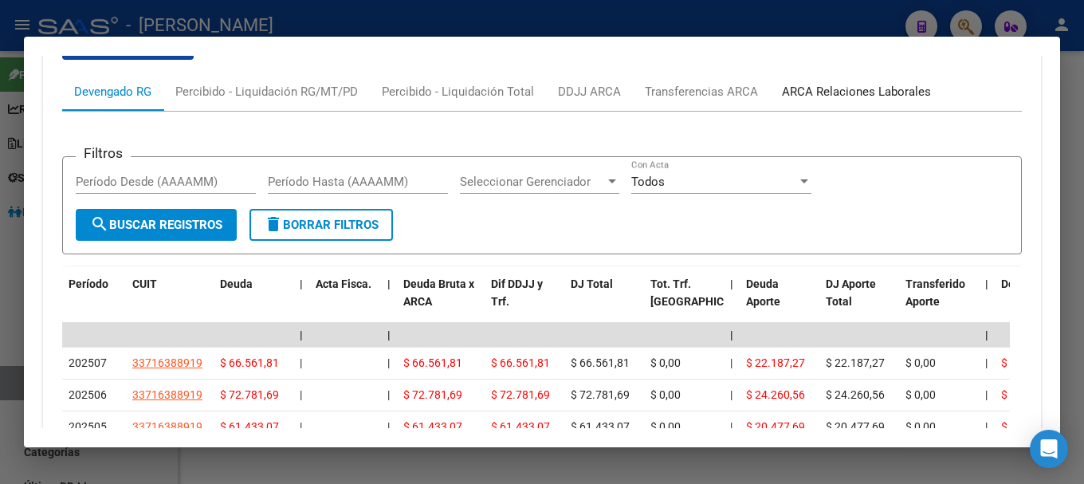
click at [857, 98] on div "ARCA Relaciones Laborales" at bounding box center [856, 92] width 149 height 18
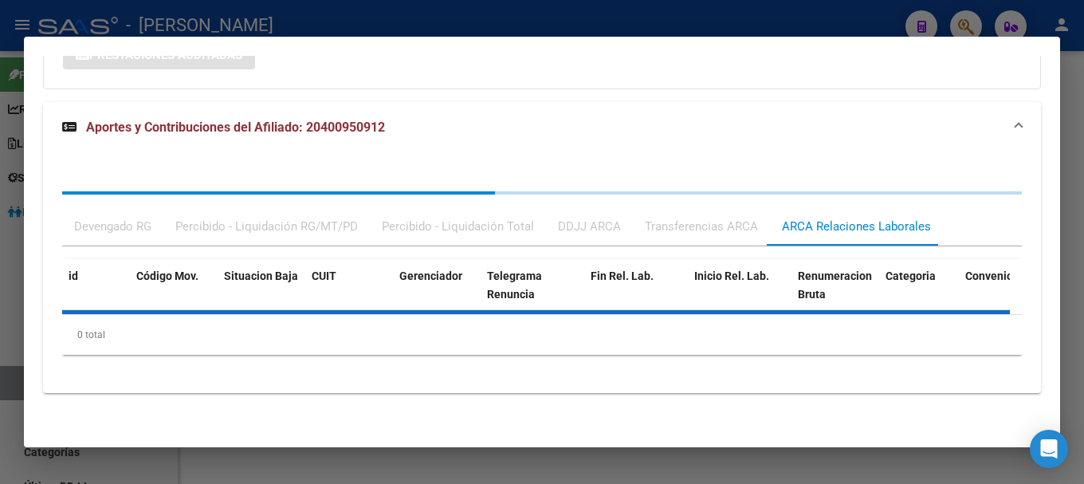
scroll to position [1340, 0]
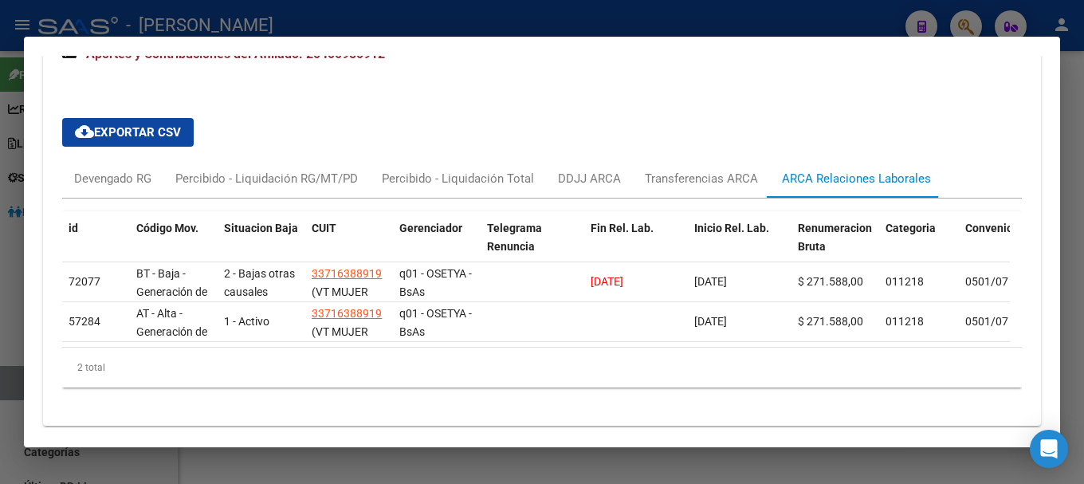
click at [459, 14] on div at bounding box center [542, 242] width 1084 height 484
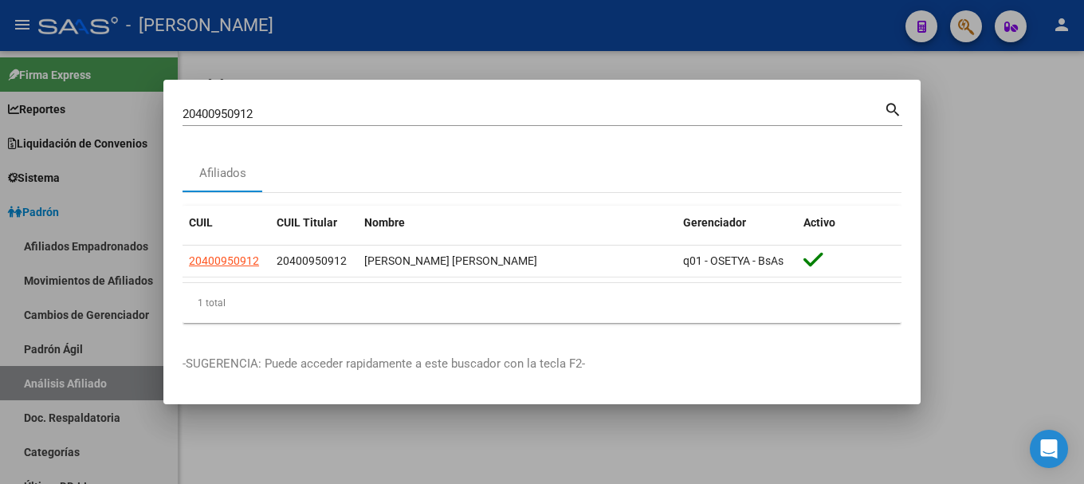
click at [473, 111] on input "20400950912" at bounding box center [534, 114] width 702 height 14
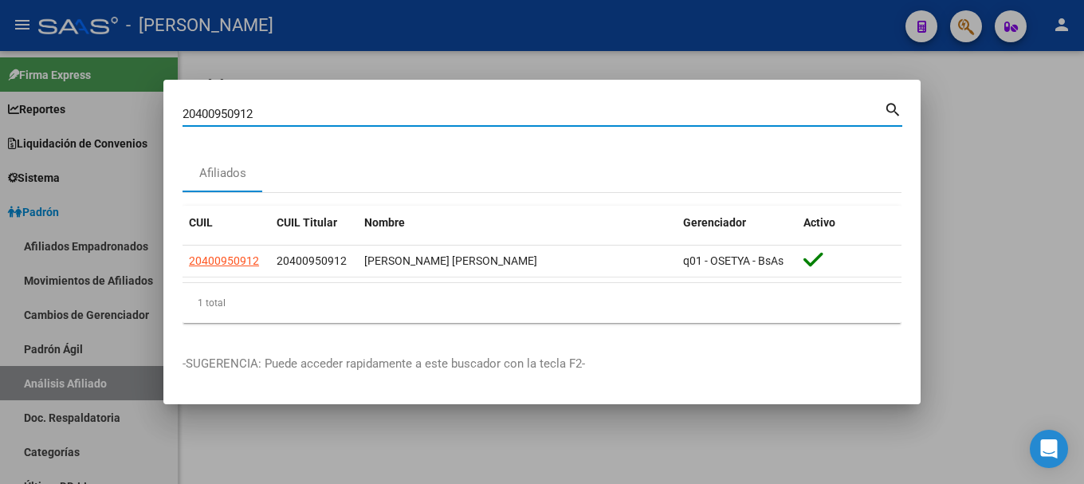
click at [473, 111] on input "20400950912" at bounding box center [534, 114] width 702 height 14
paste input "14126"
type input "20401412612"
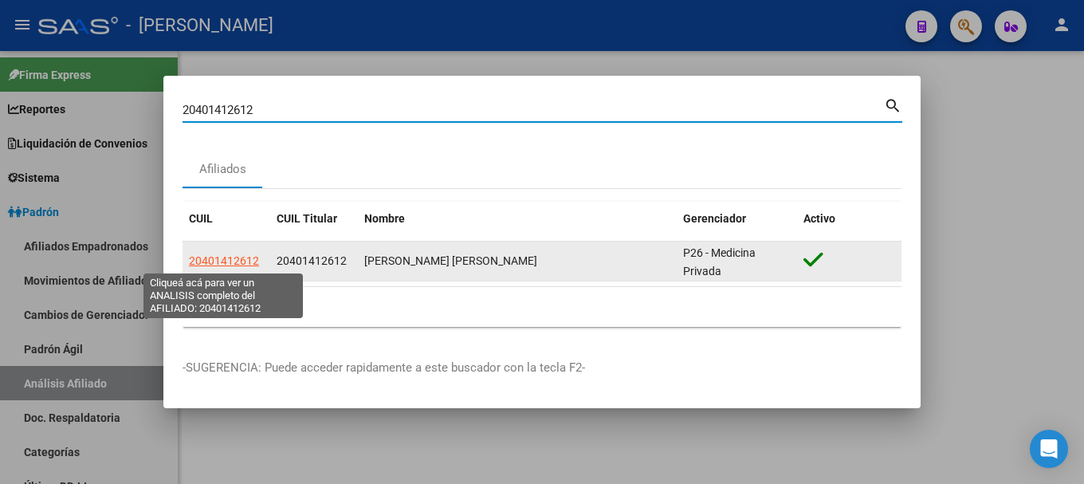
click at [227, 254] on span "20401412612" at bounding box center [224, 260] width 70 height 13
type textarea "20401412612"
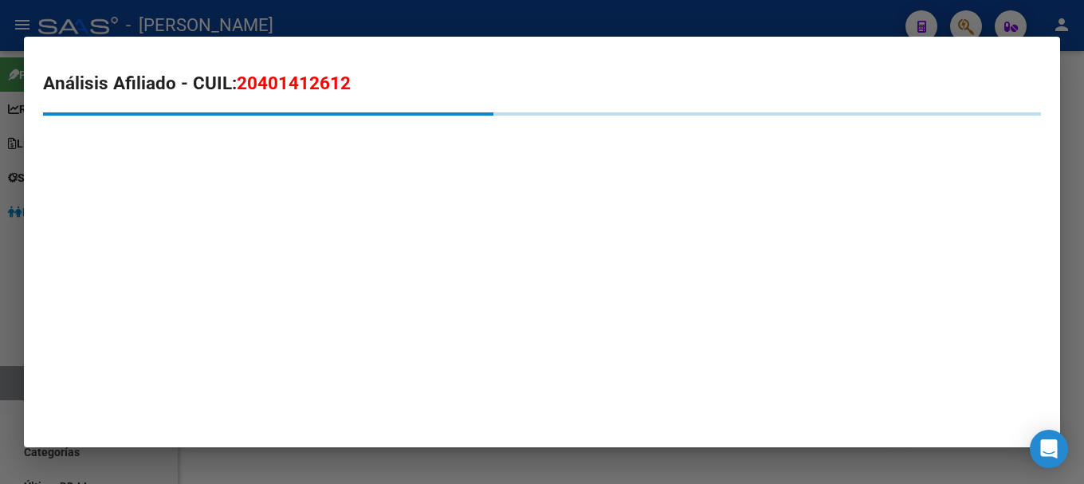
click at [324, 93] on span "20401412612" at bounding box center [294, 83] width 114 height 21
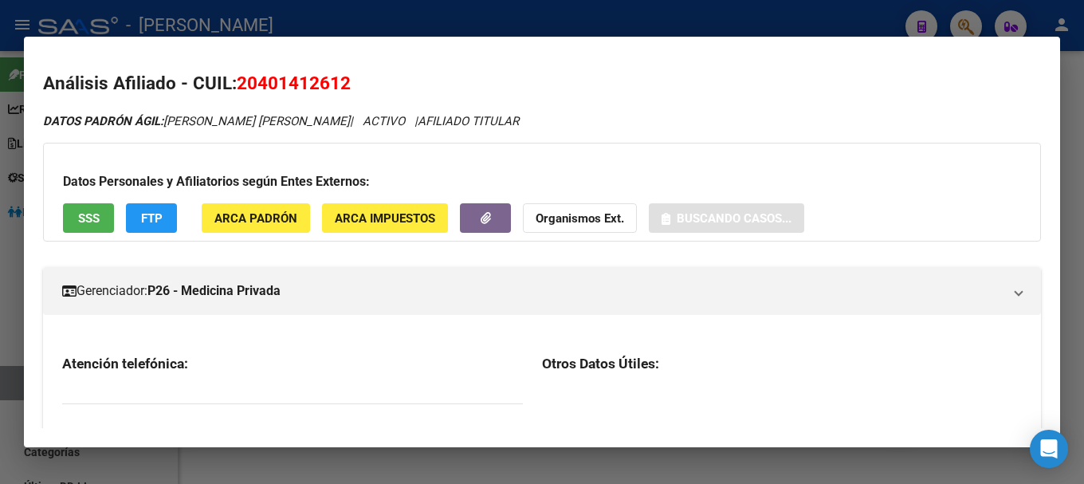
click at [324, 93] on span "20401412612" at bounding box center [294, 83] width 114 height 21
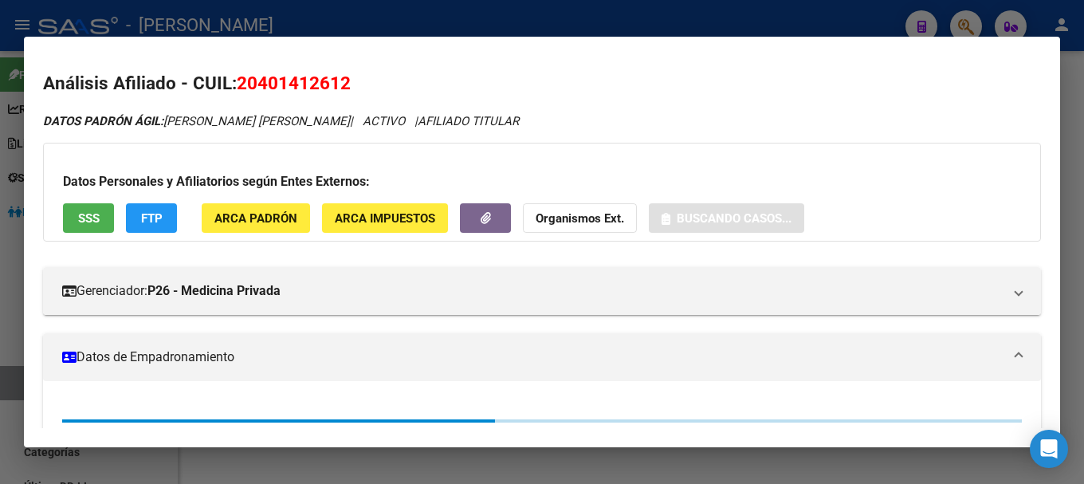
copy span "20401412612"
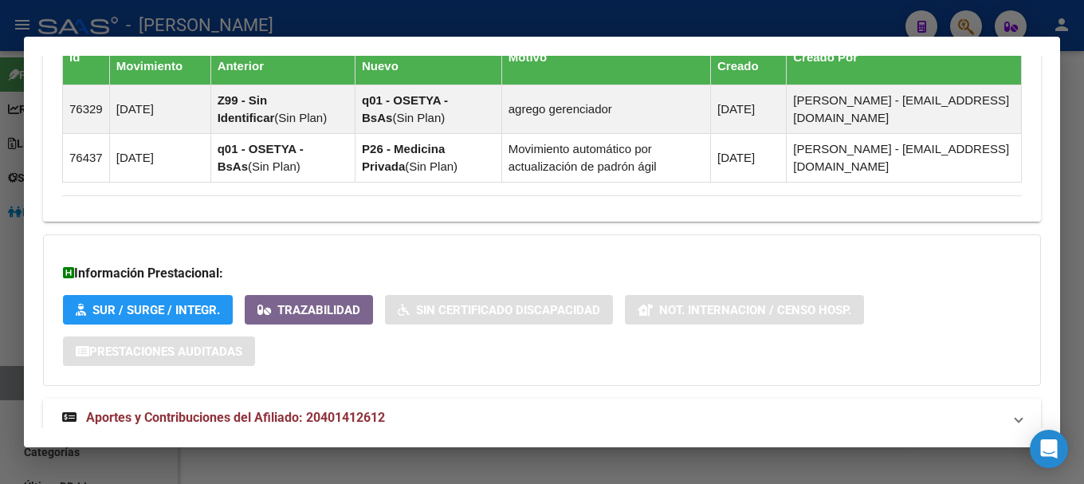
scroll to position [1080, 0]
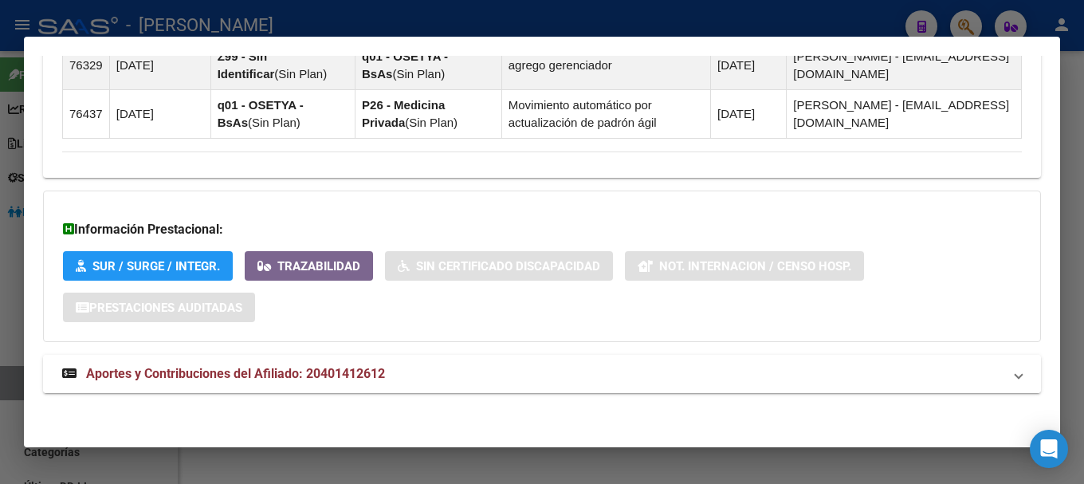
click at [372, 367] on span "Aportes y Contribuciones del Afiliado: 20401412612" at bounding box center [235, 373] width 299 height 15
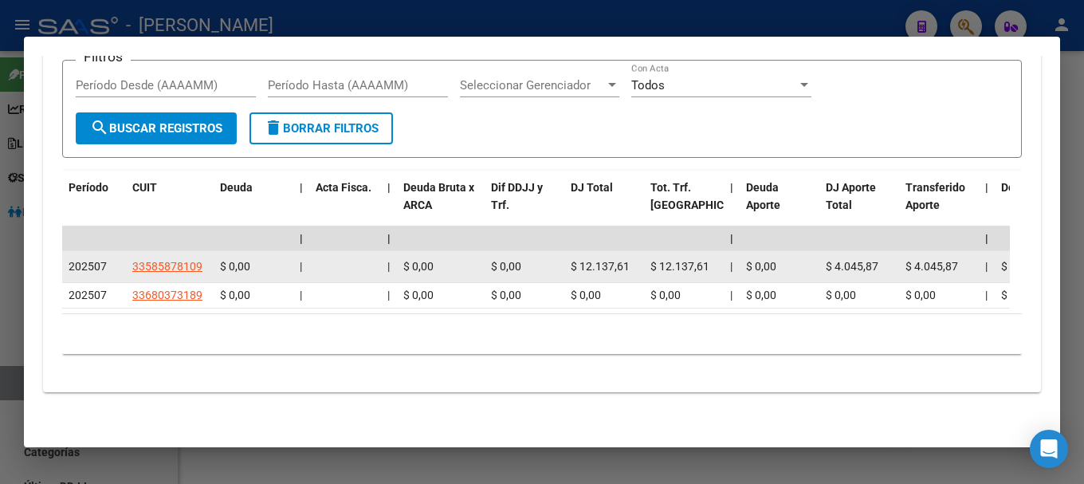
scroll to position [1603, 0]
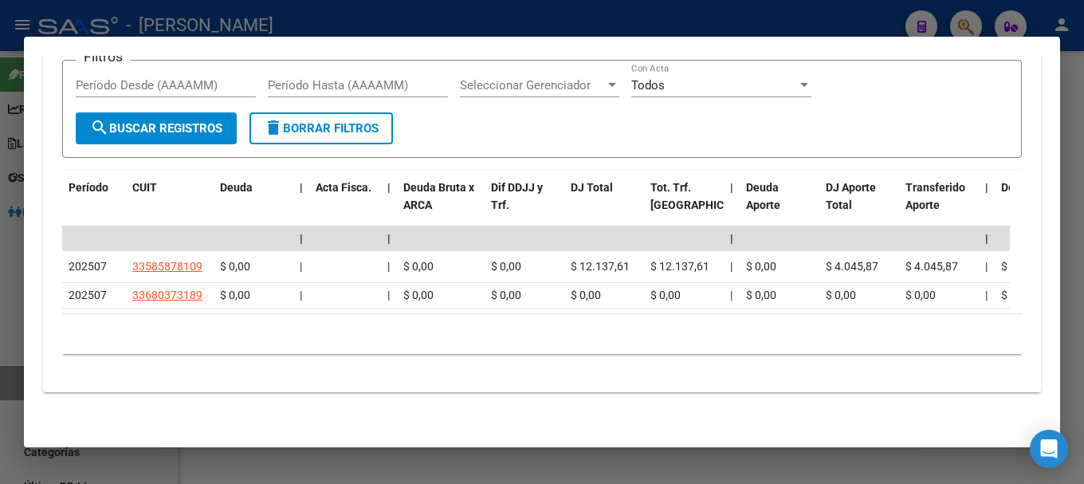
click at [364, 24] on div at bounding box center [542, 242] width 1084 height 484
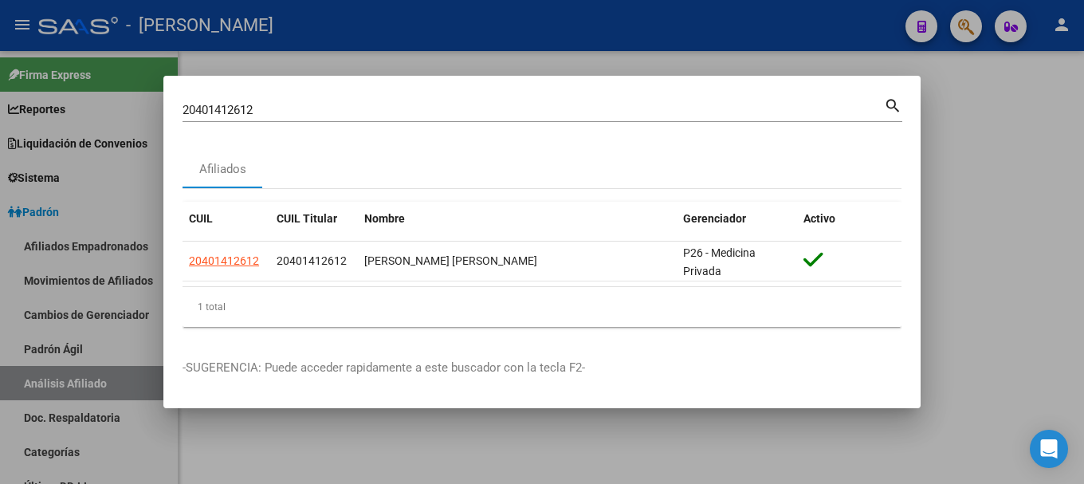
click at [269, 107] on input "20401412612" at bounding box center [534, 110] width 702 height 14
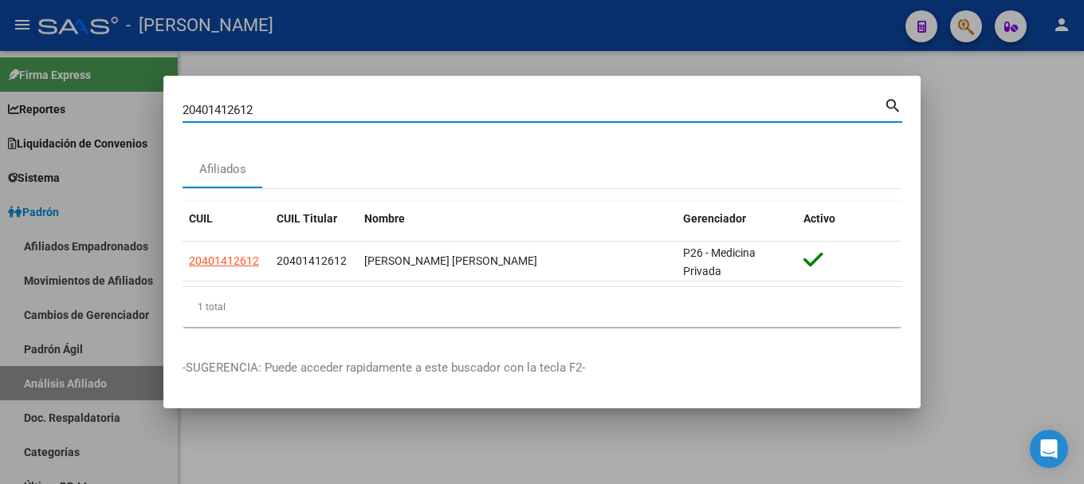
click at [269, 107] on input "20401412612" at bounding box center [534, 110] width 702 height 14
paste input "3298"
type input "20401432982"
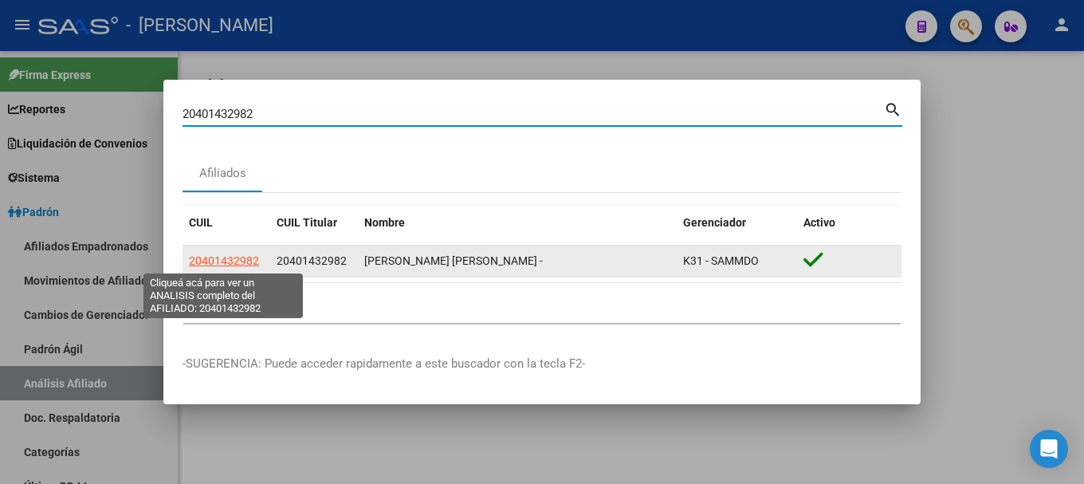
click at [210, 258] on span "20401432982" at bounding box center [224, 260] width 70 height 13
type textarea "20401432982"
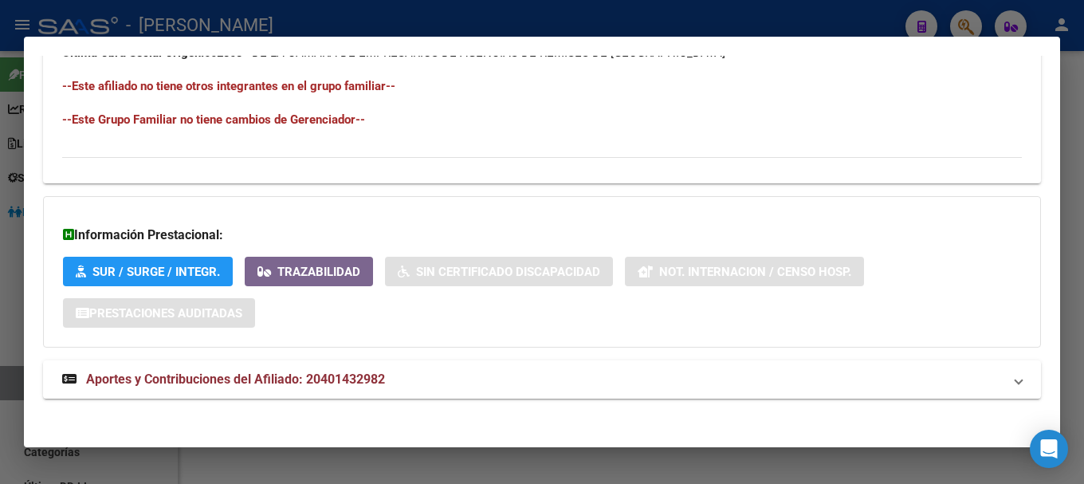
scroll to position [897, 0]
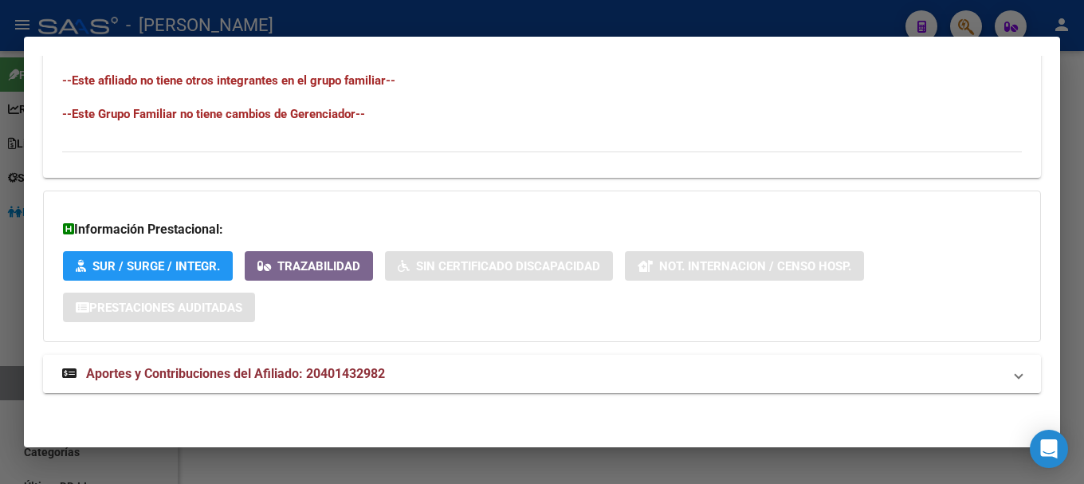
click at [385, 360] on mat-expansion-panel-header "Aportes y Contribuciones del Afiliado: 20401432982" at bounding box center [542, 374] width 998 height 38
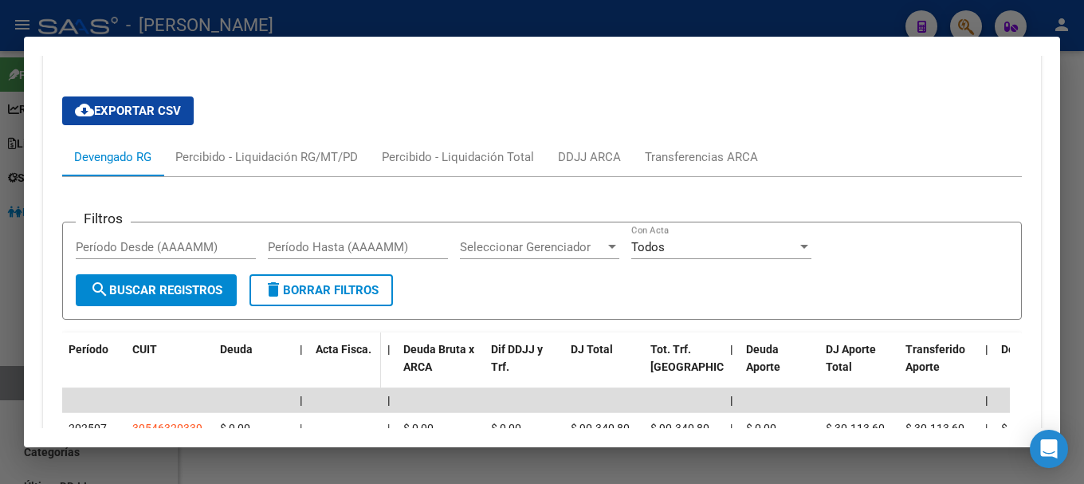
scroll to position [1243, 0]
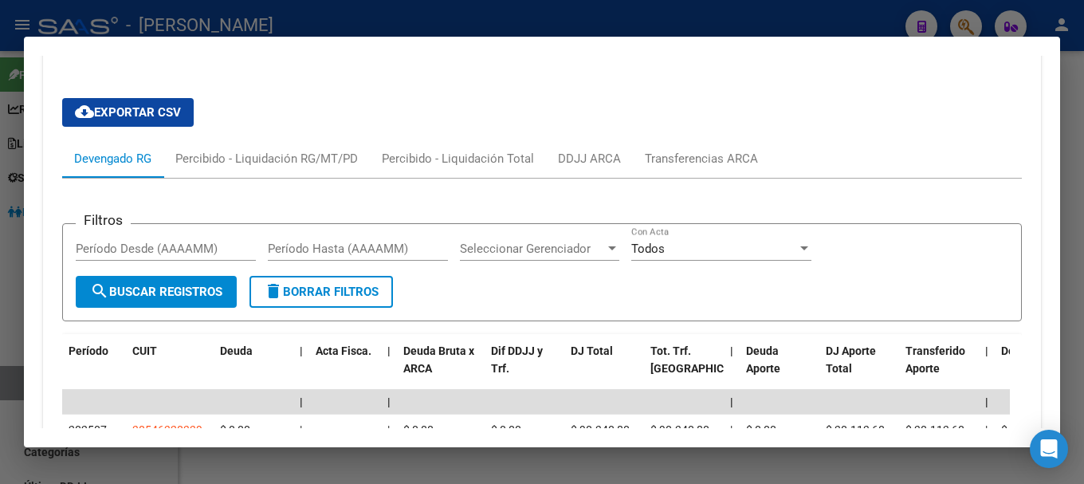
click at [391, 10] on div at bounding box center [542, 242] width 1084 height 484
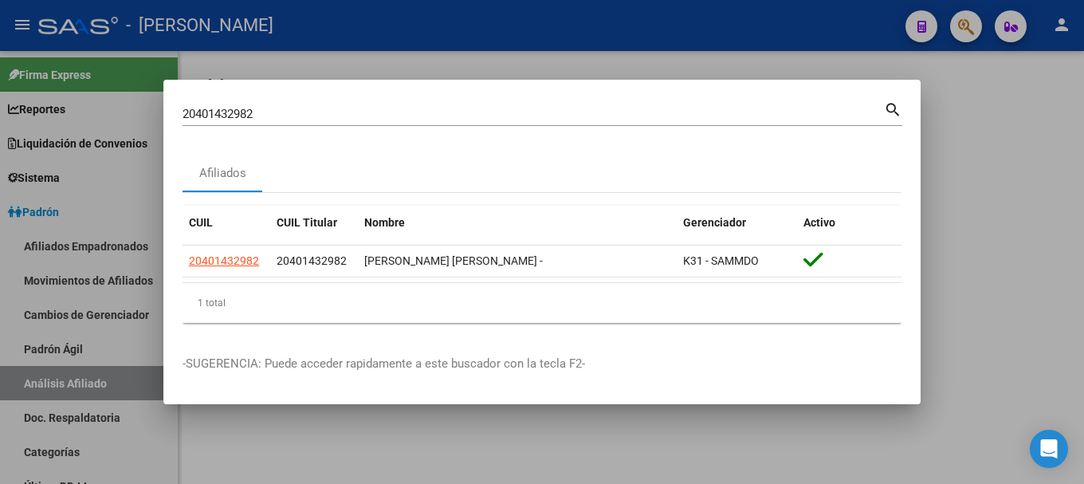
click at [408, 107] on input "20401432982" at bounding box center [534, 114] width 702 height 14
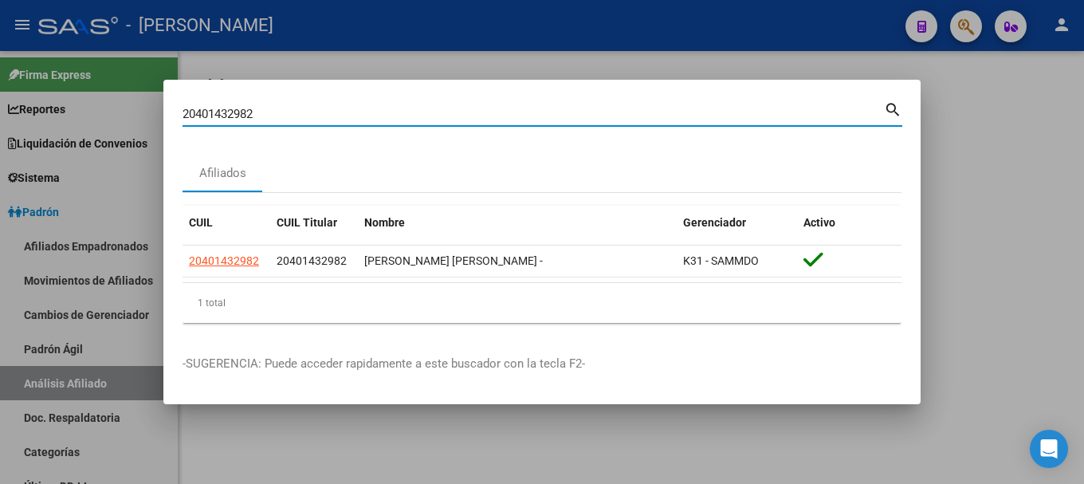
click at [408, 107] on input "20401432982" at bounding box center [534, 114] width 702 height 14
paste input "96948"
type input "20401496948"
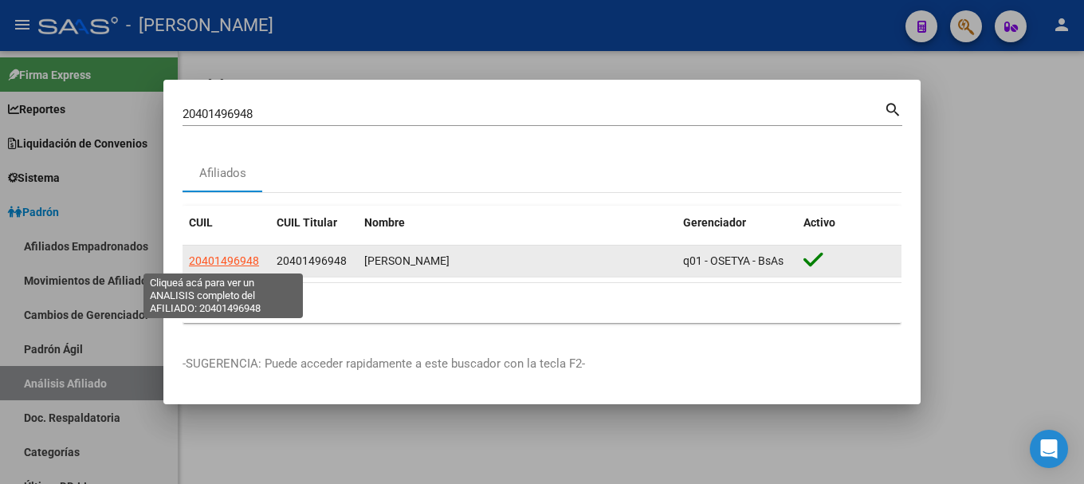
click at [228, 258] on span "20401496948" at bounding box center [224, 260] width 70 height 13
type textarea "20401496948"
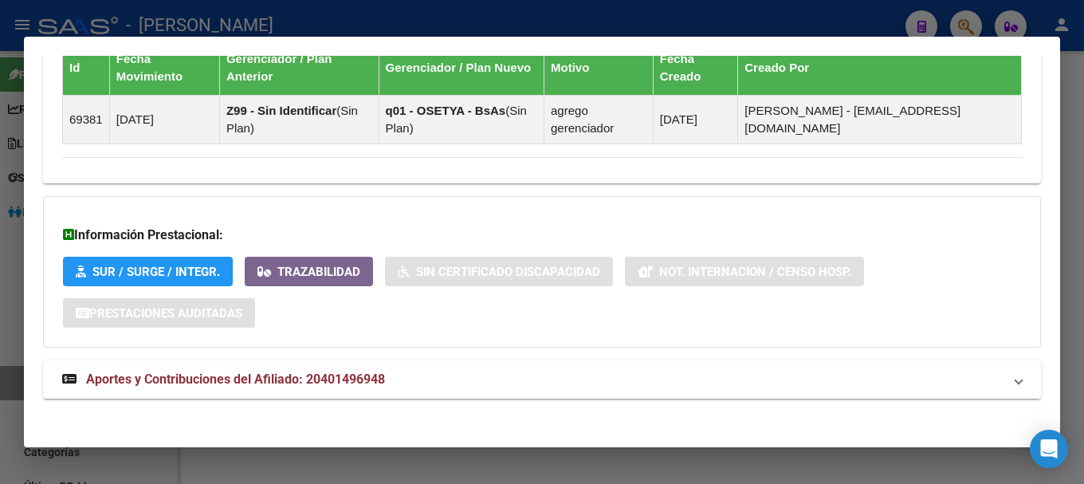
scroll to position [1014, 0]
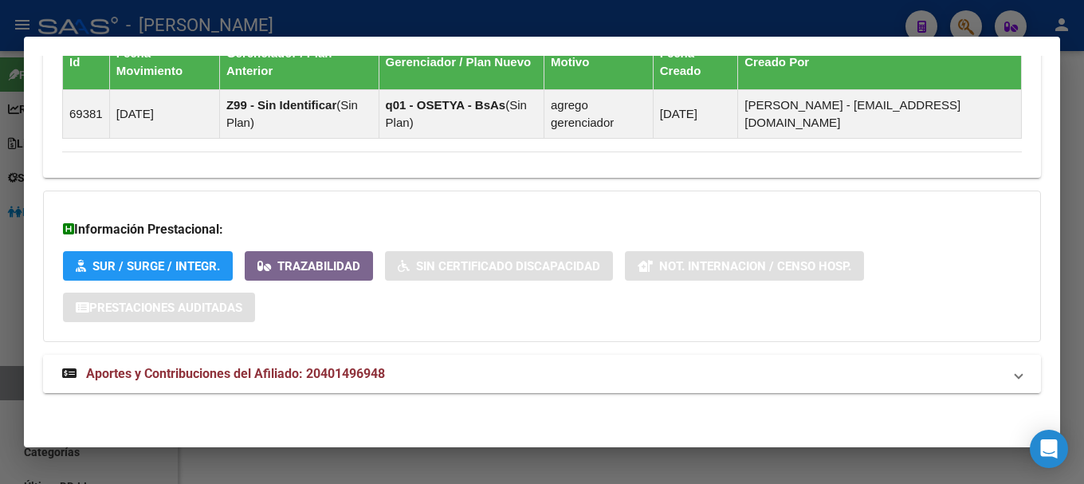
click at [381, 380] on span "Aportes y Contribuciones del Afiliado: 20401496948" at bounding box center [235, 373] width 299 height 15
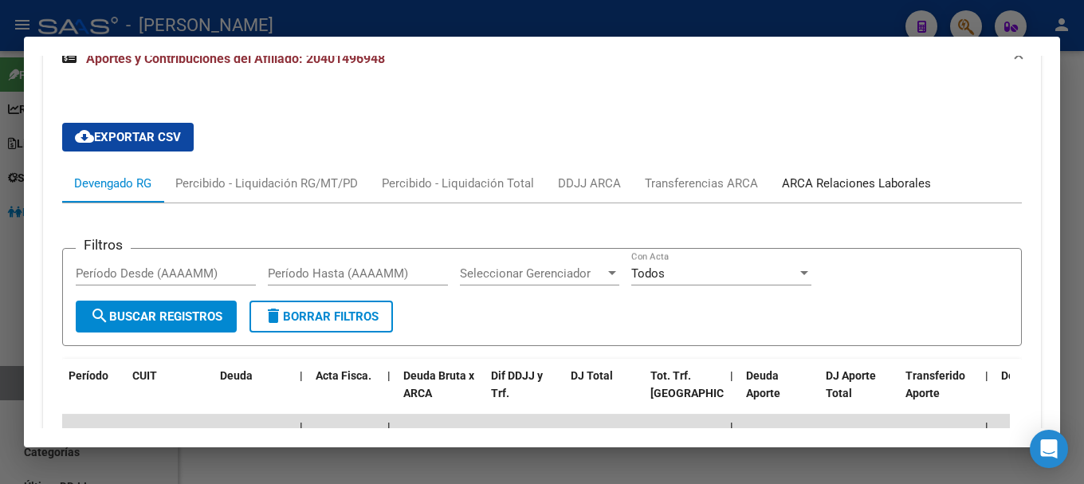
click at [834, 171] on div "ARCA Relaciones Laborales" at bounding box center [856, 183] width 173 height 38
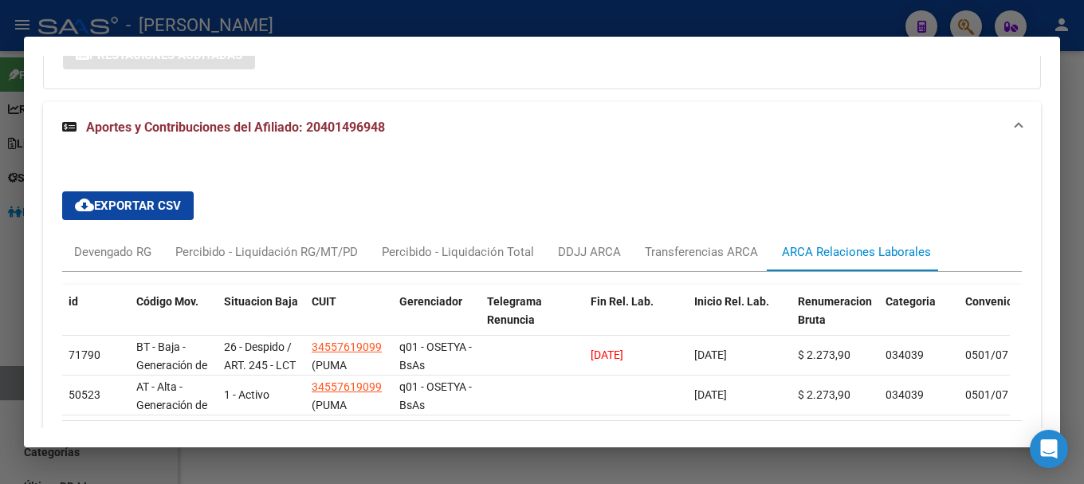
scroll to position [1335, 0]
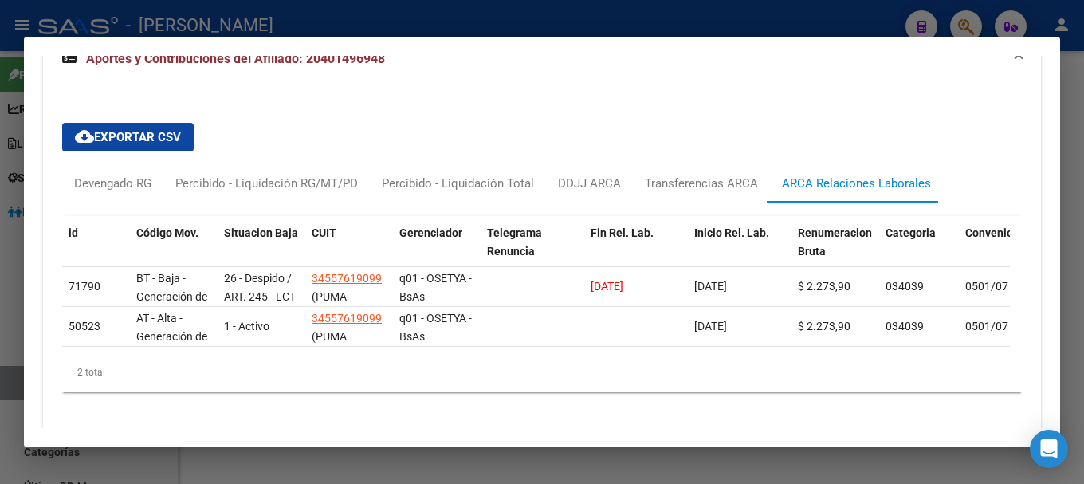
click at [584, 40] on mat-dialog-container "Análisis Afiliado - CUIL: 20401496948 DATOS PADRÓN ÁGIL: [PERSON_NAME] | ACTIVO…" at bounding box center [542, 242] width 1036 height 411
click at [579, 37] on mat-dialog-container "Análisis Afiliado - CUIL: 20401496948 DATOS PADRÓN ÁGIL: [PERSON_NAME] | ACTIVO…" at bounding box center [542, 242] width 1036 height 411
click at [574, 25] on div at bounding box center [542, 242] width 1084 height 484
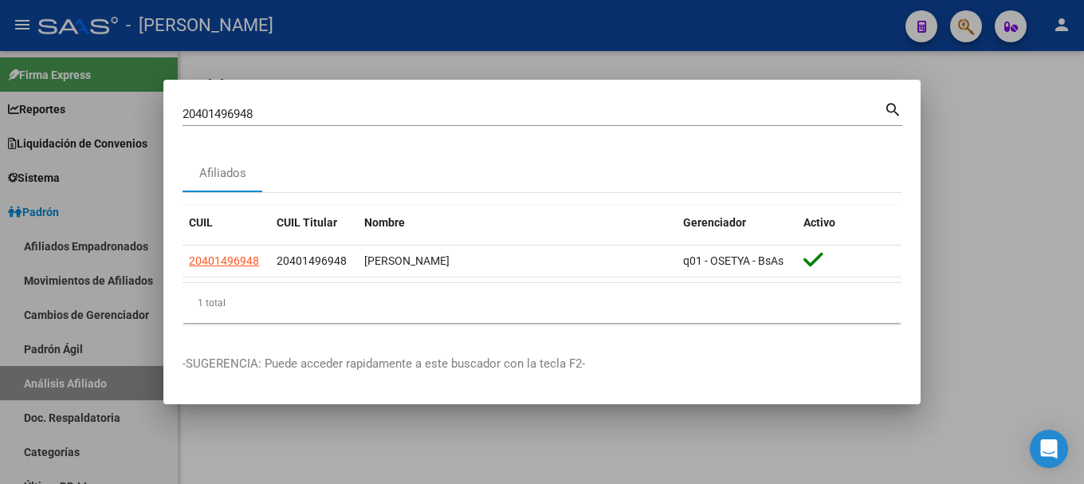
click at [510, 109] on input "20401496948" at bounding box center [534, 114] width 702 height 14
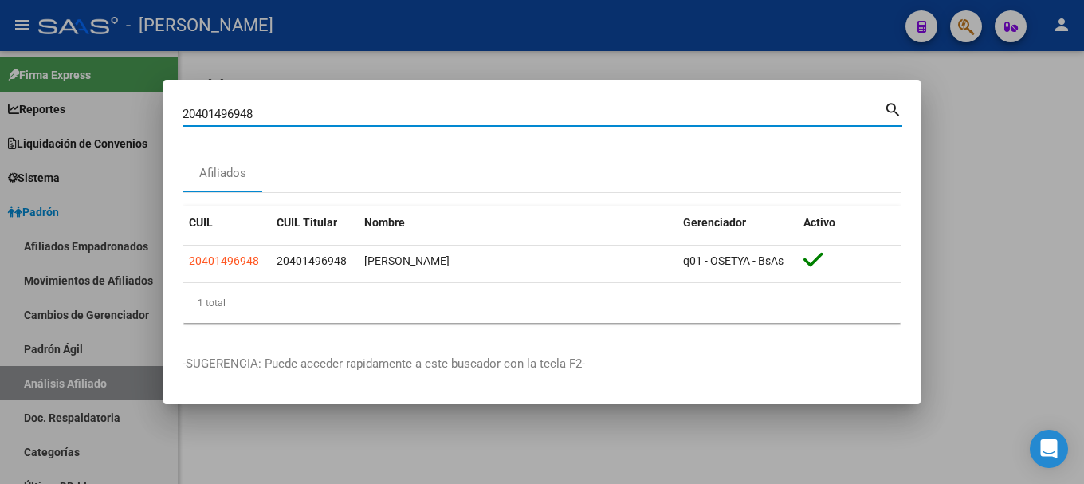
click at [510, 109] on input "20401496948" at bounding box center [534, 114] width 702 height 14
paste input "847686"
type input "20401847686"
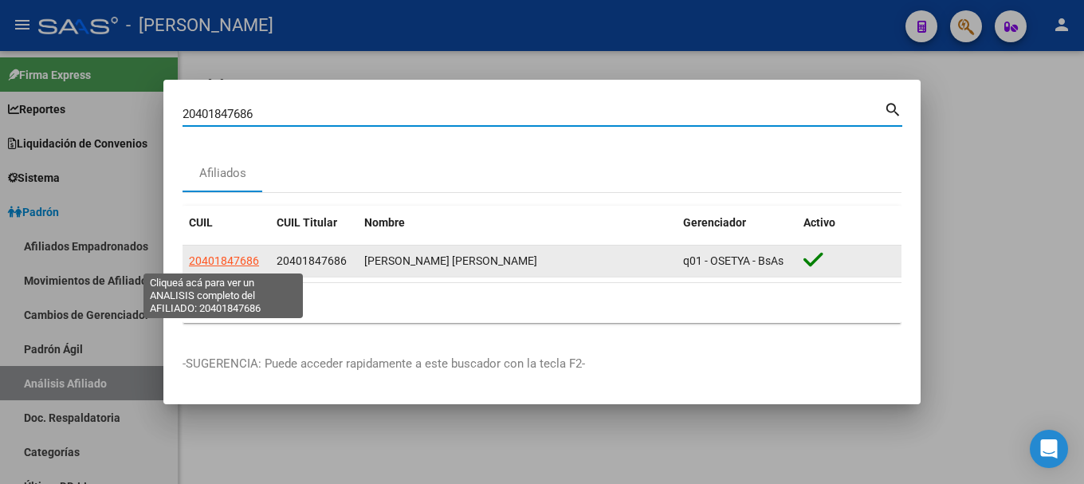
click at [214, 259] on span "20401847686" at bounding box center [224, 260] width 70 height 13
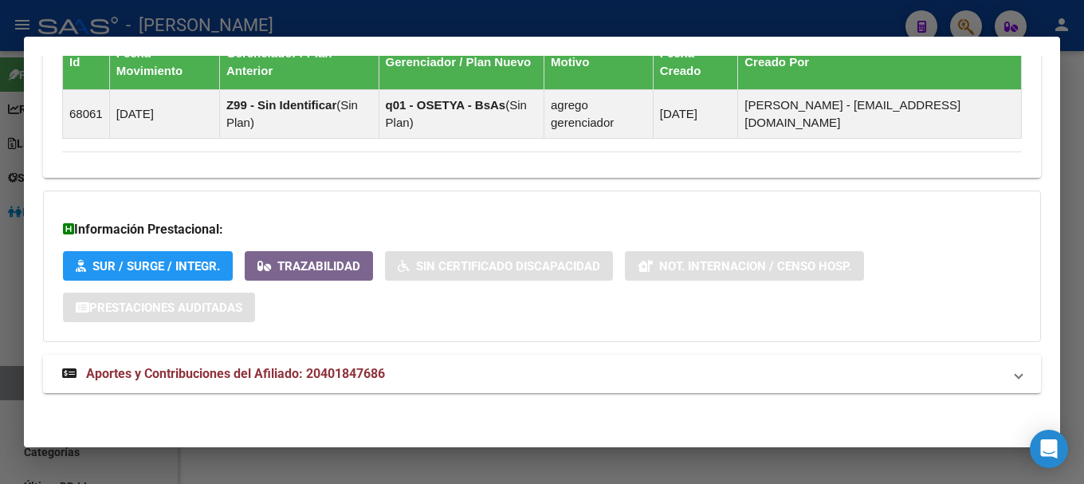
click at [496, 375] on mat-panel-title "Aportes y Contribuciones del Afiliado: 20401847686" at bounding box center [532, 373] width 941 height 19
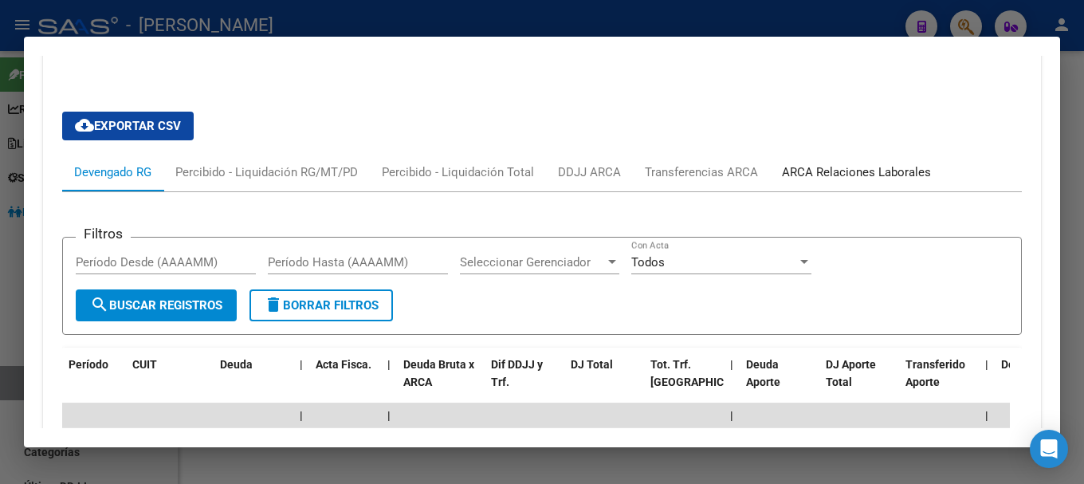
click at [883, 176] on div "ARCA Relaciones Laborales" at bounding box center [856, 172] width 149 height 18
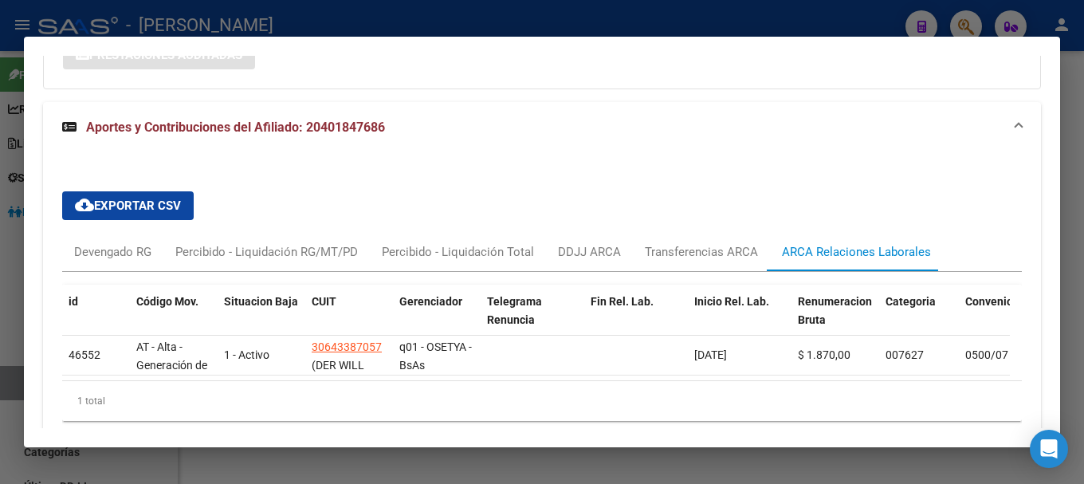
scroll to position [1345, 0]
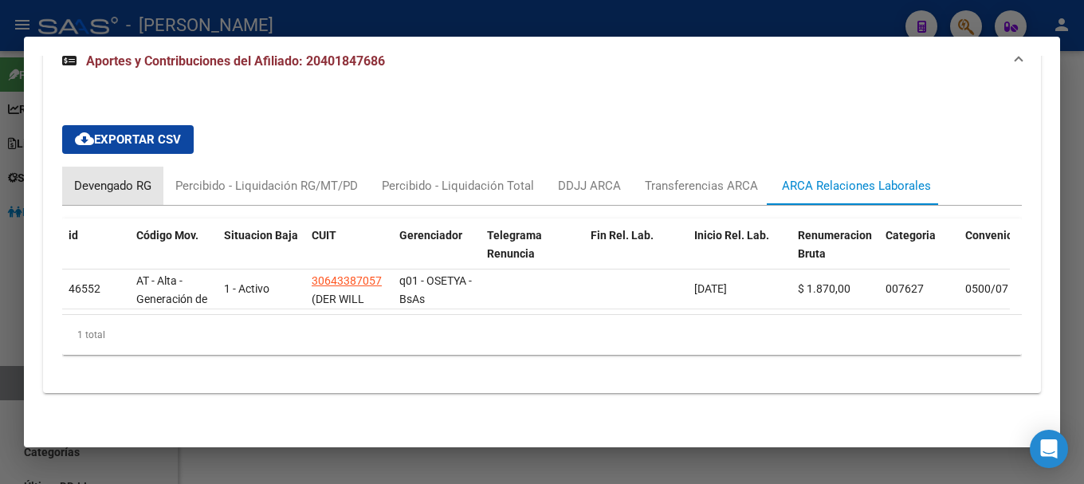
click at [115, 177] on div "Devengado RG" at bounding box center [112, 186] width 77 height 18
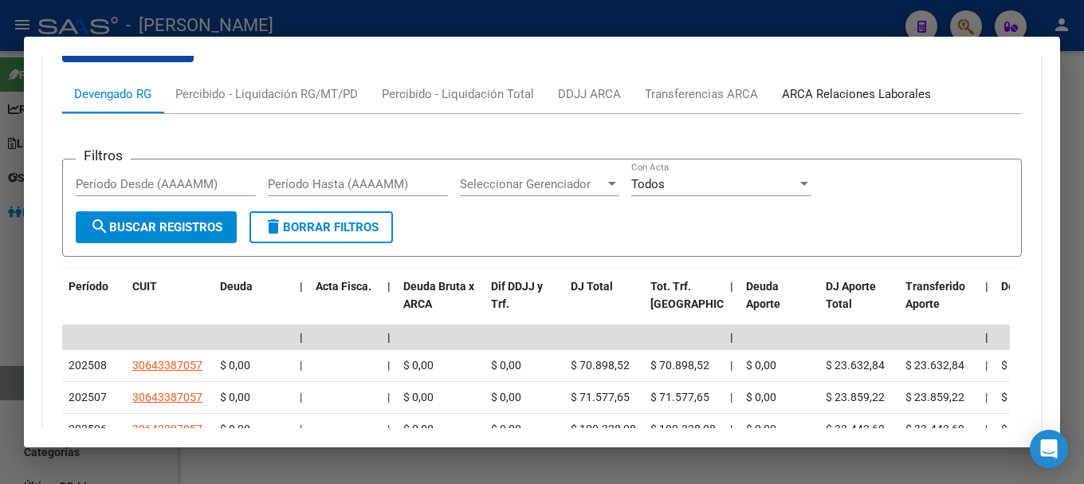
click at [824, 101] on div "ARCA Relaciones Laborales" at bounding box center [856, 94] width 149 height 18
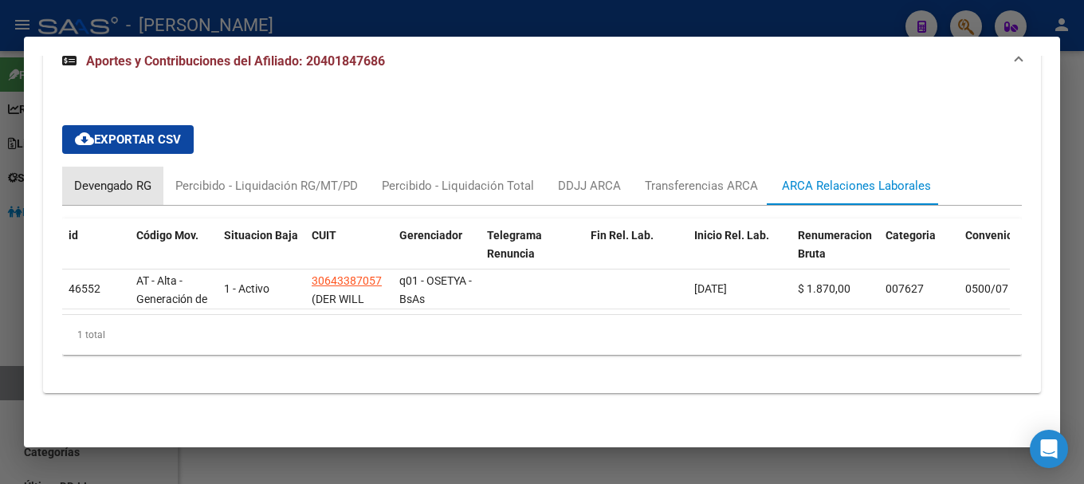
click at [82, 167] on div "Devengado RG" at bounding box center [112, 186] width 101 height 38
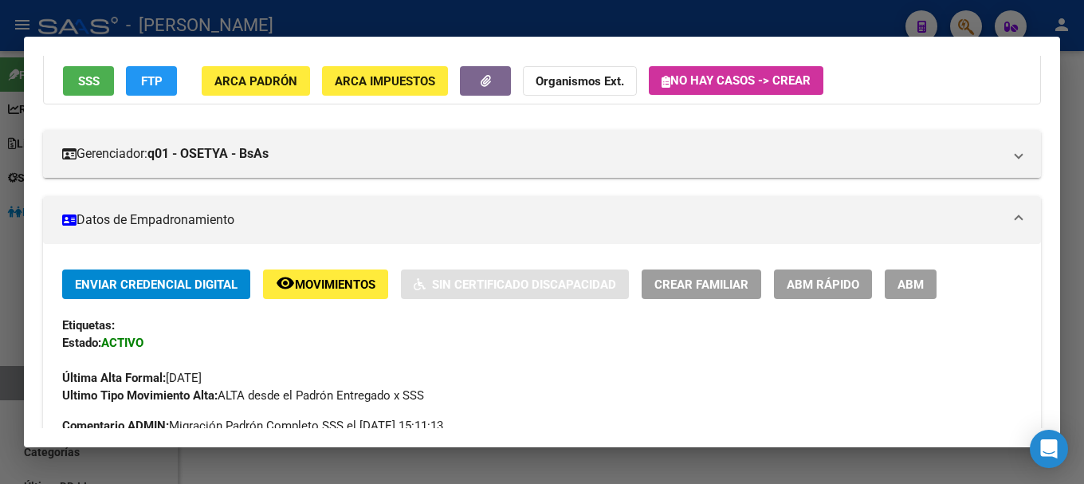
scroll to position [0, 0]
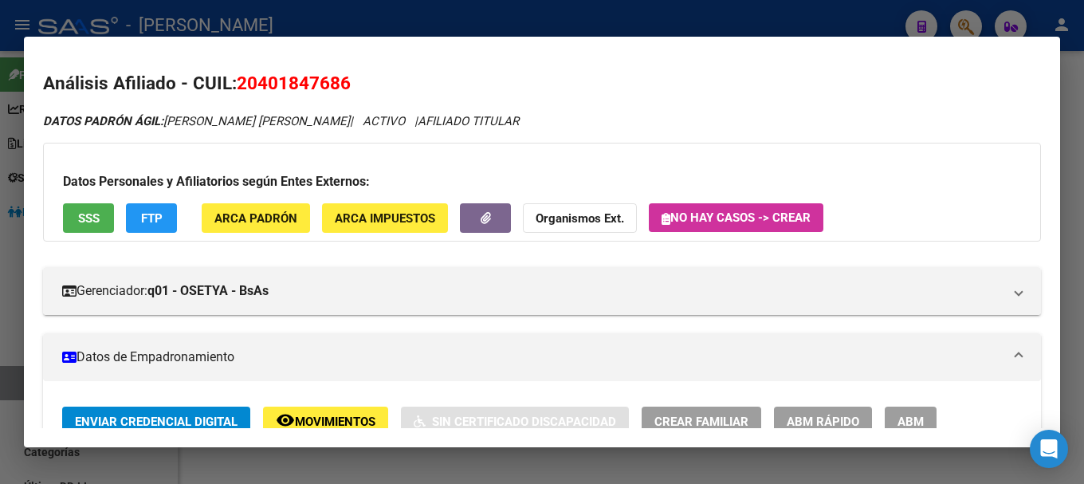
click at [321, 93] on span "20401847686" at bounding box center [294, 83] width 114 height 21
copy span "20401847686"
click at [284, 77] on span "20401847686" at bounding box center [294, 83] width 114 height 21
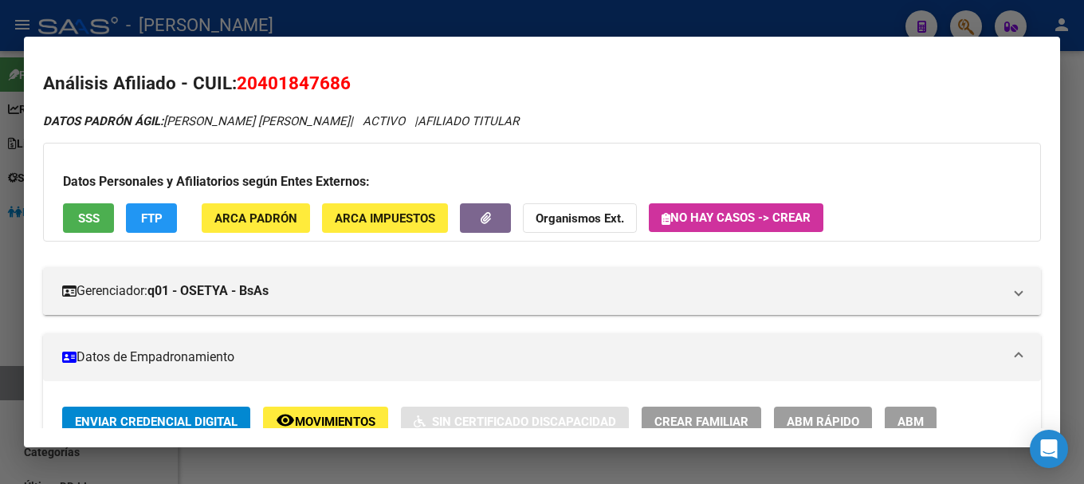
click at [284, 77] on span "20401847686" at bounding box center [294, 83] width 114 height 21
click at [287, 92] on span "20401847686" at bounding box center [294, 83] width 114 height 21
drag, startPoint x: 262, startPoint y: 79, endPoint x: 339, endPoint y: 79, distance: 76.5
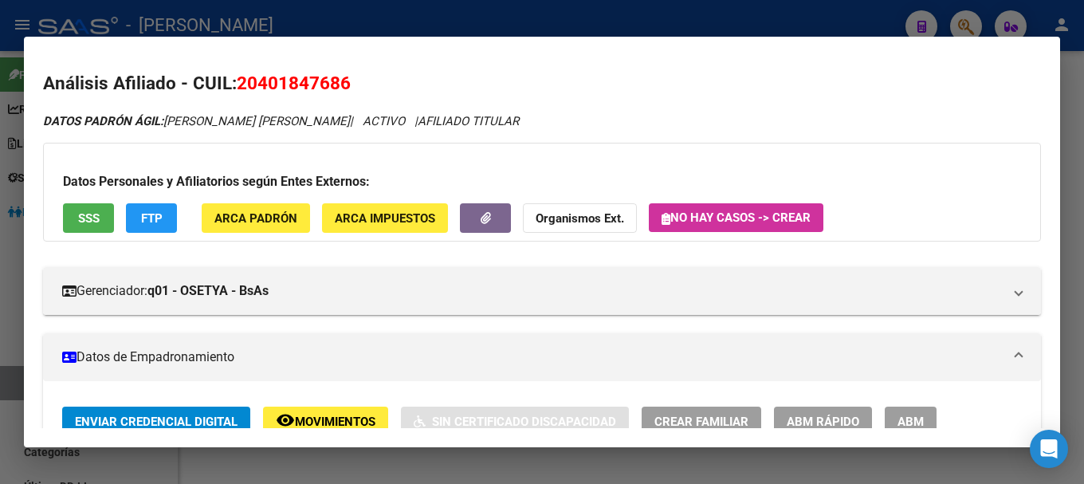
click at [339, 79] on span "20401847686" at bounding box center [294, 83] width 114 height 21
copy span "40184768"
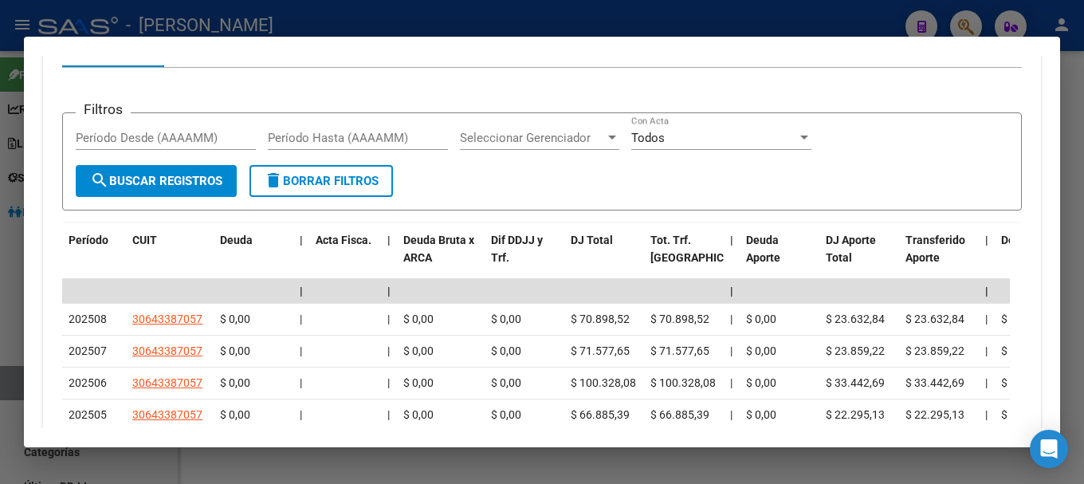
scroll to position [1594, 0]
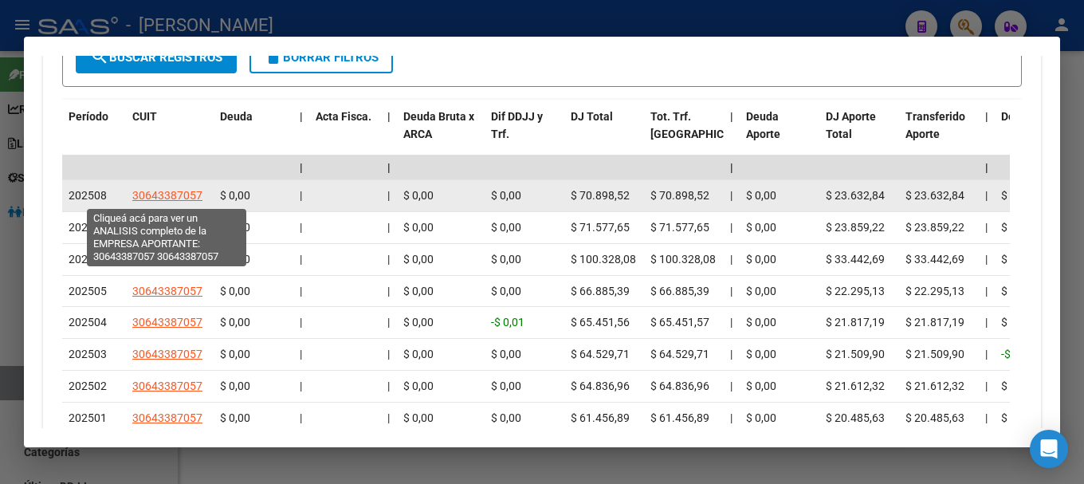
click at [168, 194] on span "30643387057" at bounding box center [167, 195] width 70 height 13
type textarea "30643387057"
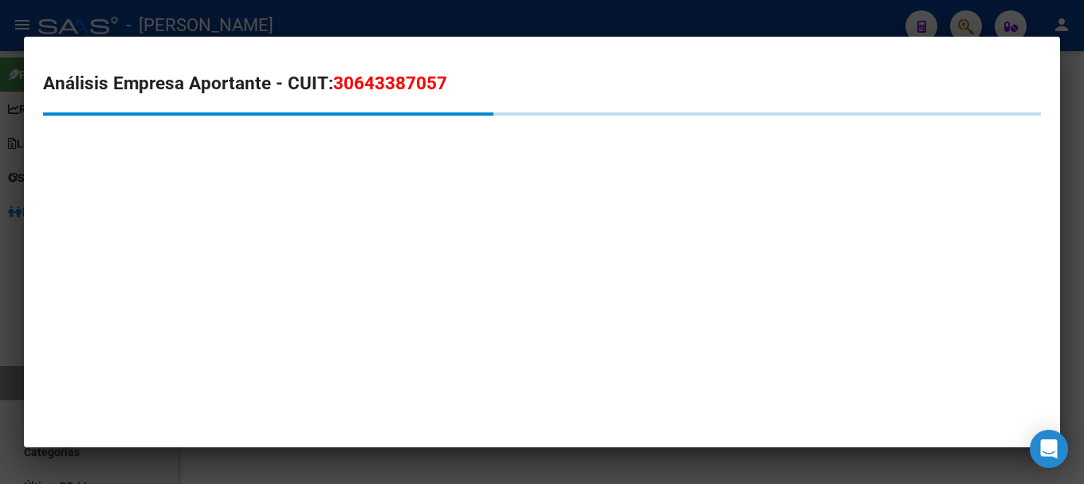
click at [391, 97] on div "Análisis Empresa Aportante - CUIT: 30643387057" at bounding box center [542, 134] width 998 height 129
click at [399, 85] on span "30643387057" at bounding box center [390, 83] width 114 height 21
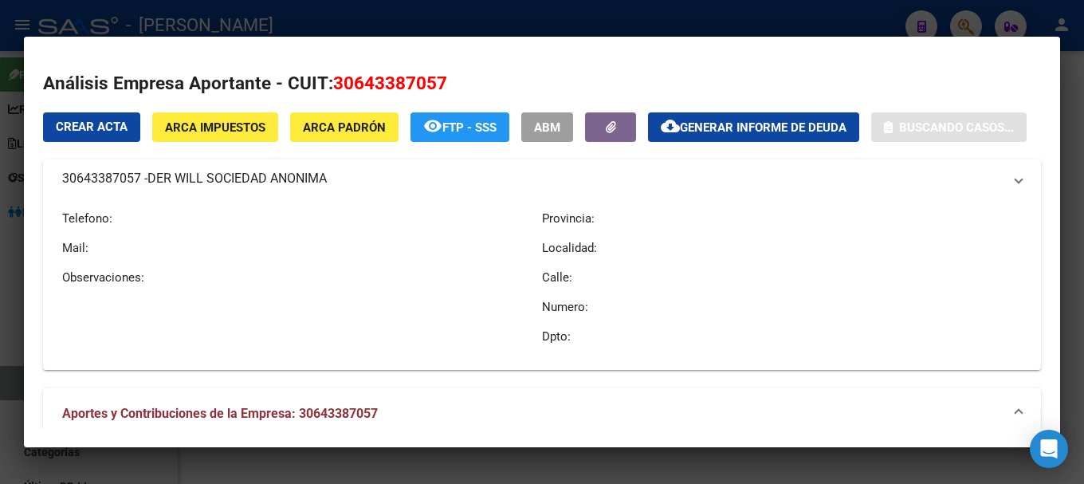
click at [399, 85] on span "30643387057" at bounding box center [390, 83] width 114 height 21
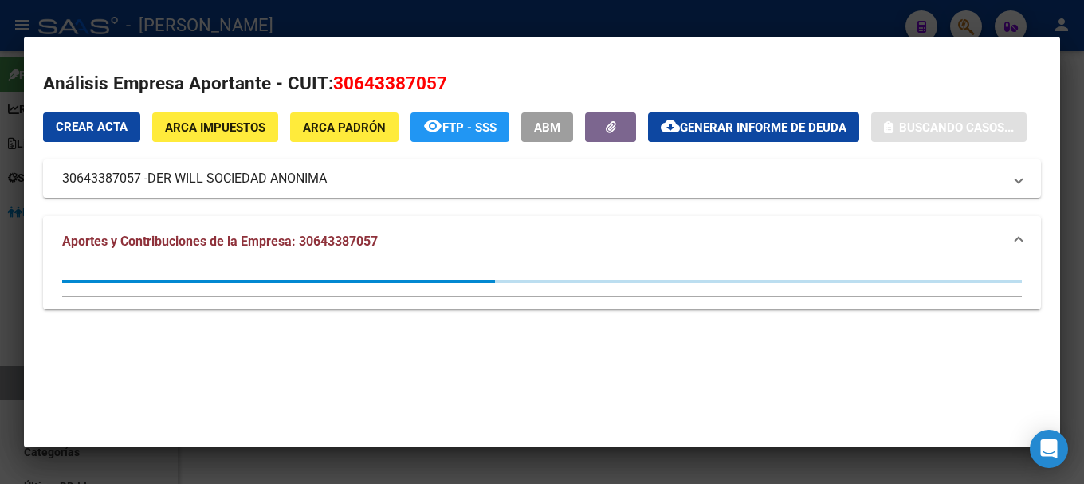
copy span "30643387057"
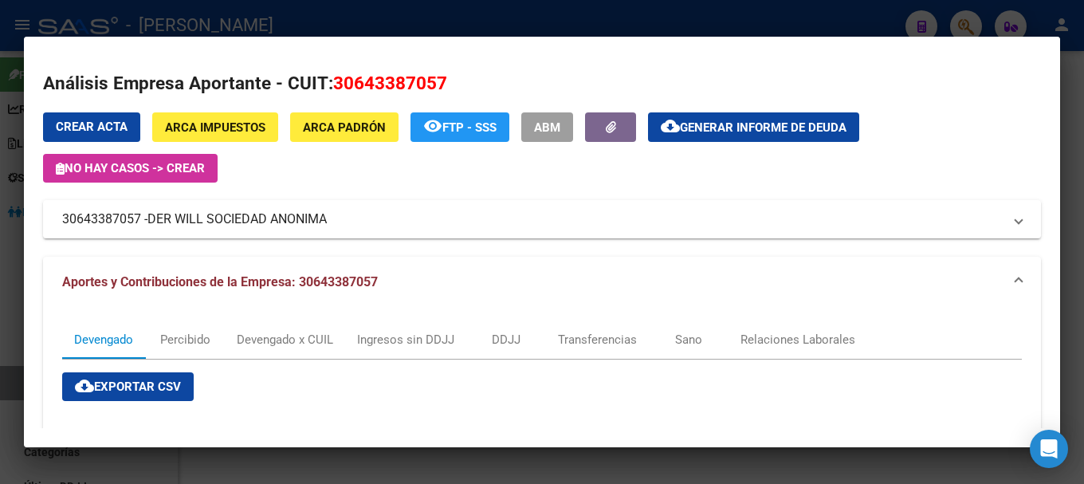
click at [412, 16] on div at bounding box center [542, 242] width 1084 height 484
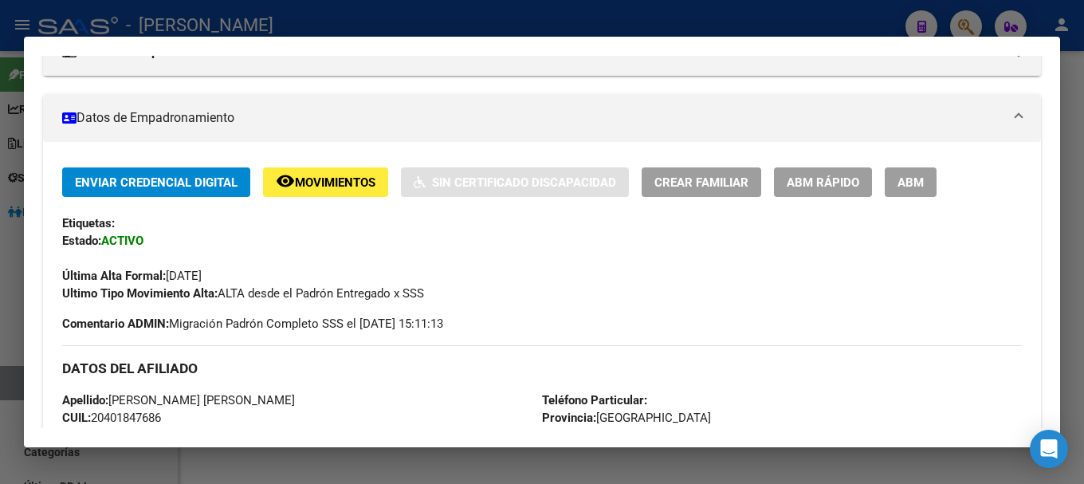
scroll to position [0, 0]
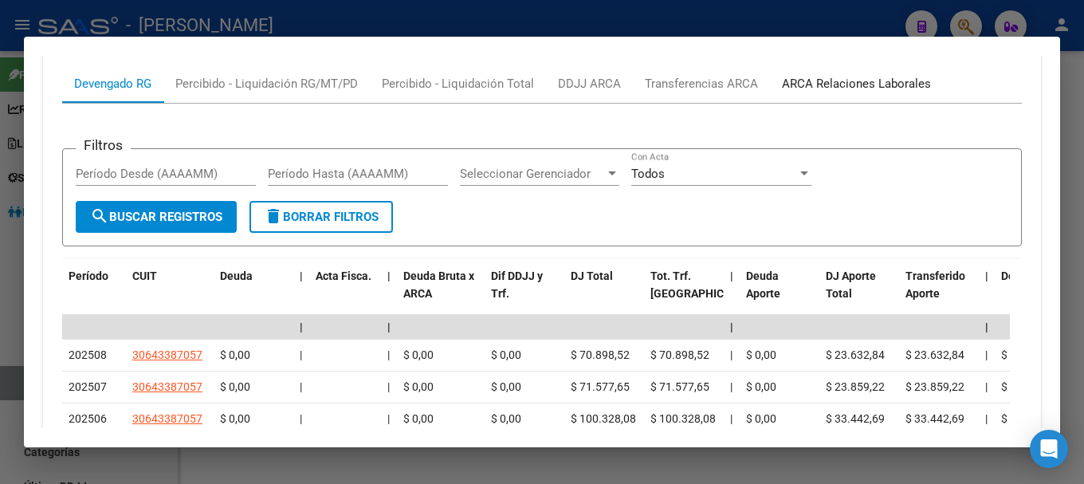
click at [879, 82] on div "ARCA Relaciones Laborales" at bounding box center [856, 84] width 149 height 18
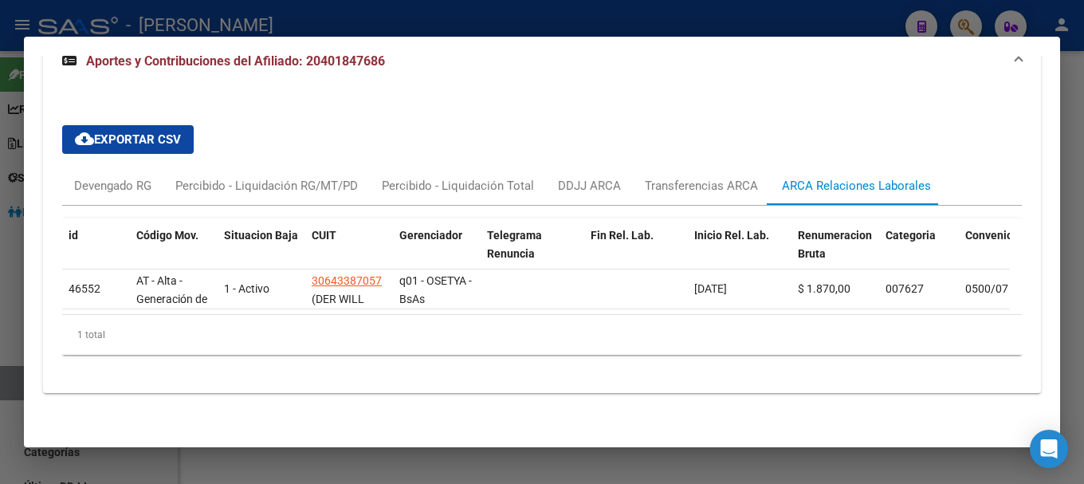
scroll to position [1345, 0]
click at [910, 18] on div at bounding box center [542, 242] width 1084 height 484
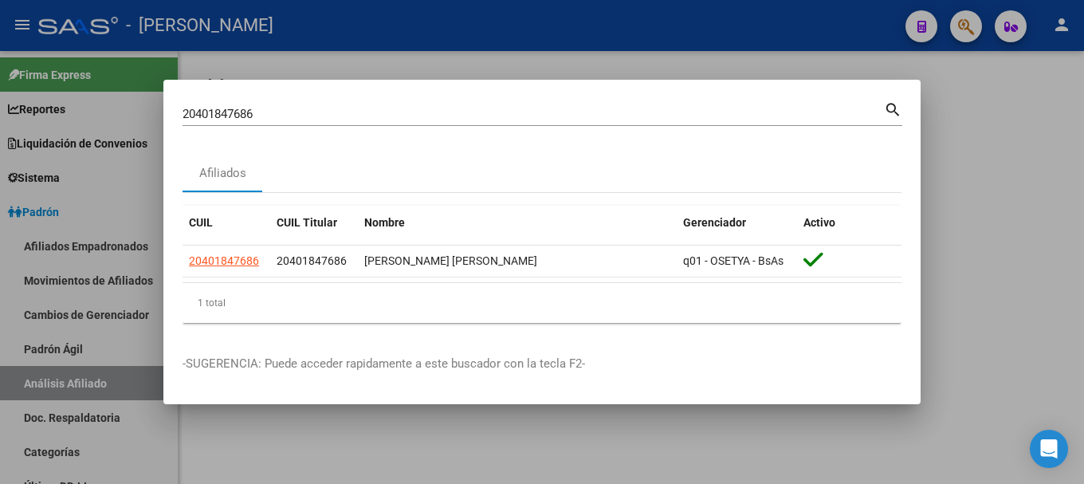
click at [908, 18] on div at bounding box center [542, 242] width 1084 height 484
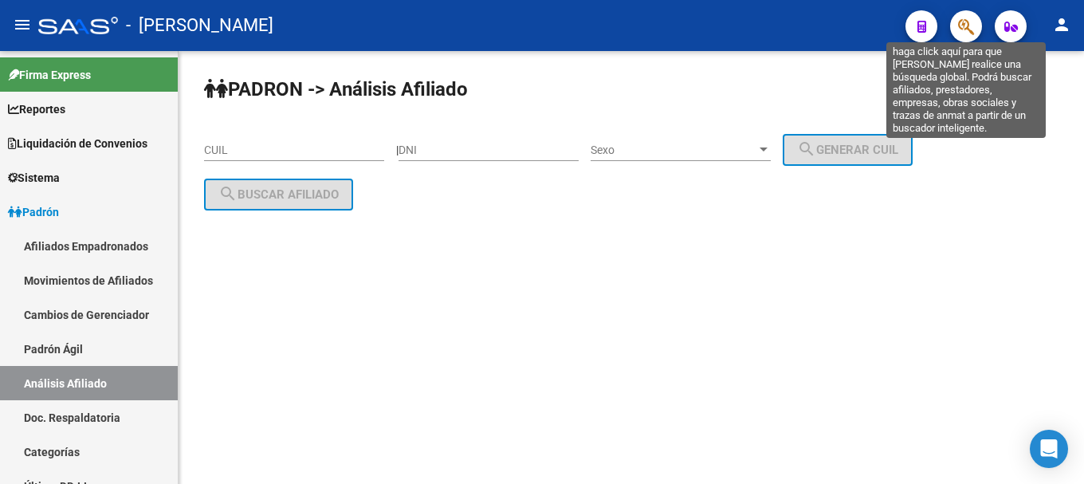
click at [971, 35] on icon "button" at bounding box center [966, 27] width 16 height 18
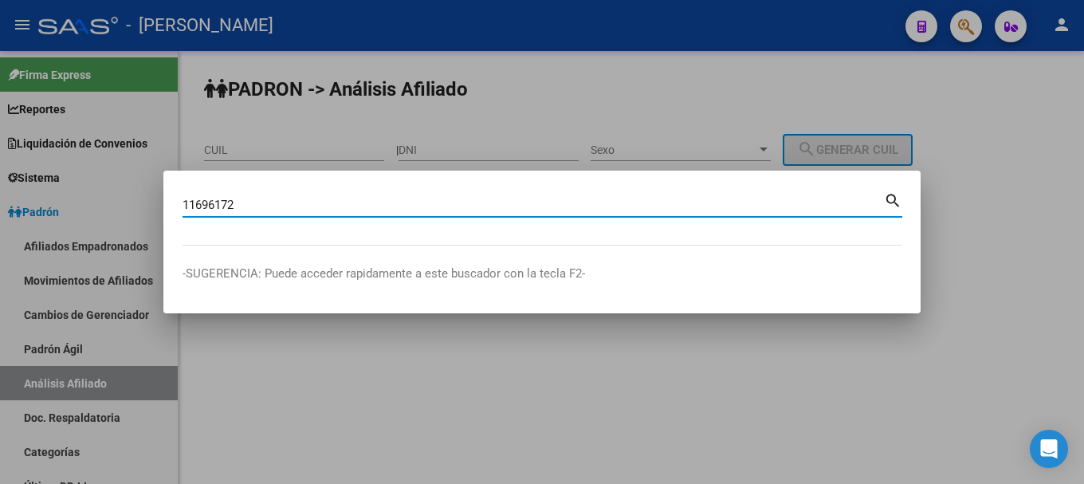
type input "11696172"
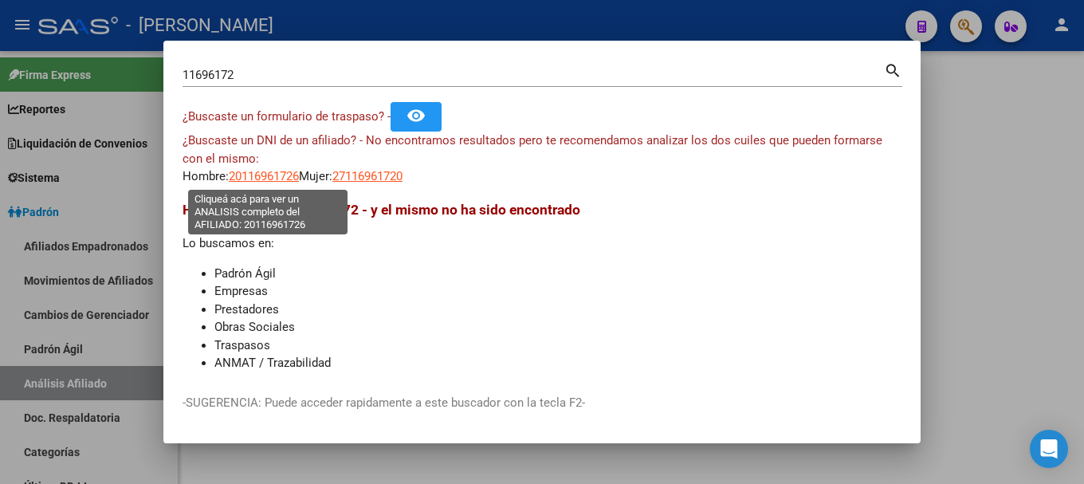
click at [264, 174] on span "20116961726" at bounding box center [264, 176] width 70 height 14
type textarea "20116961726"
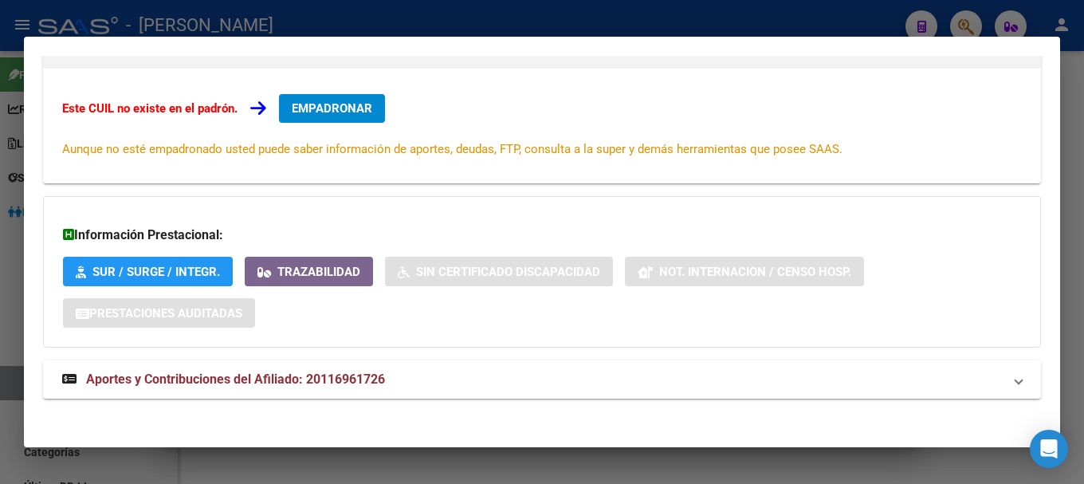
scroll to position [261, 0]
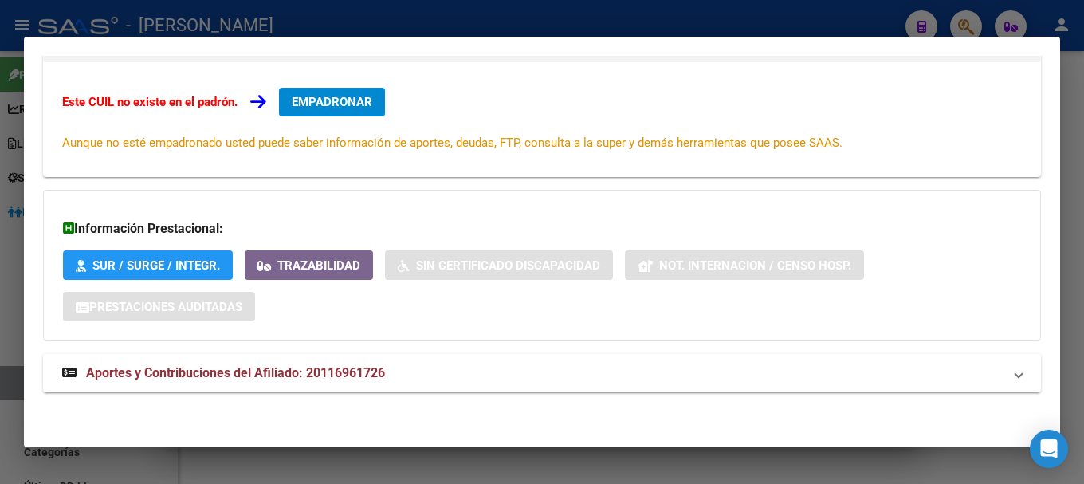
click at [431, 375] on mat-panel-title "Aportes y Contribuciones del Afiliado: 20116961726" at bounding box center [532, 373] width 941 height 19
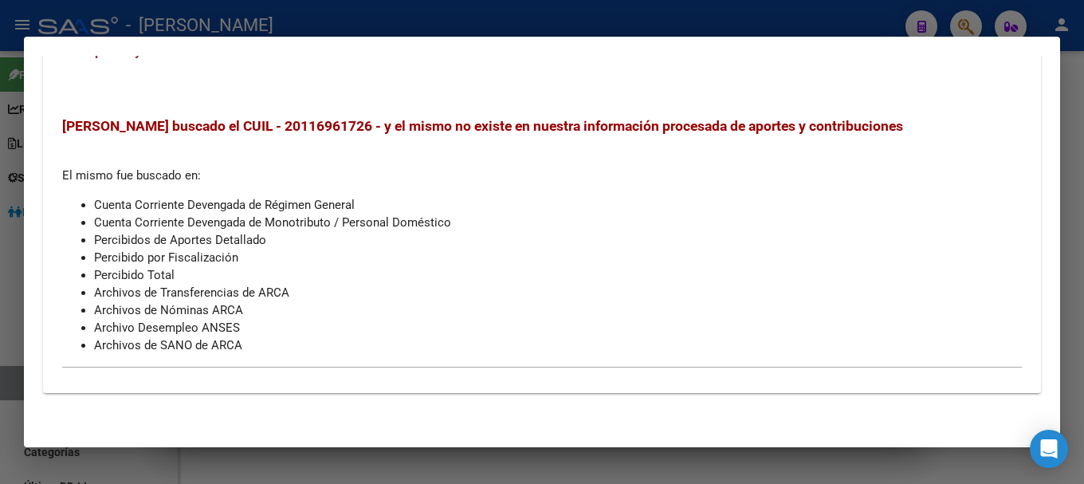
click at [376, 69] on mat-expansion-panel-header "Aportes y Contribuciones del Afiliado: 20116961726" at bounding box center [542, 51] width 998 height 51
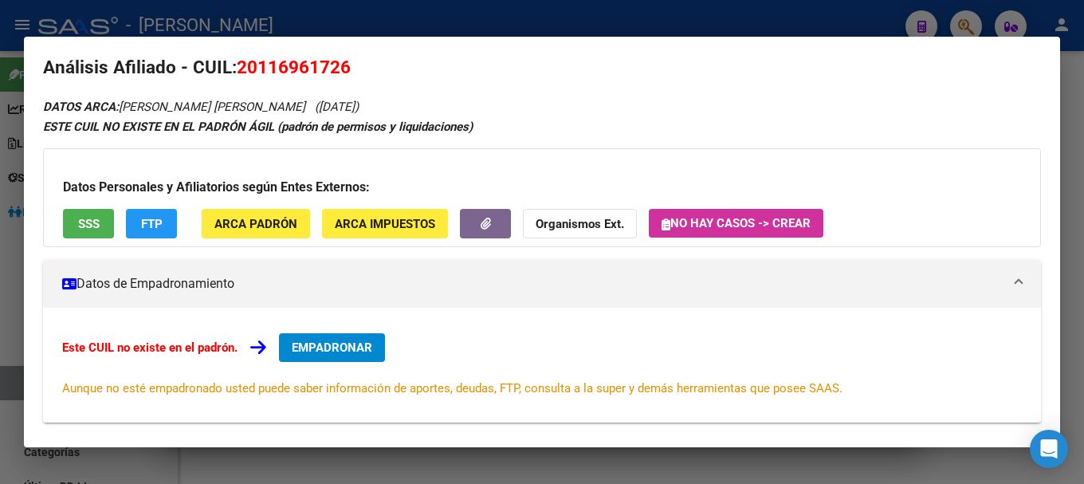
scroll to position [0, 0]
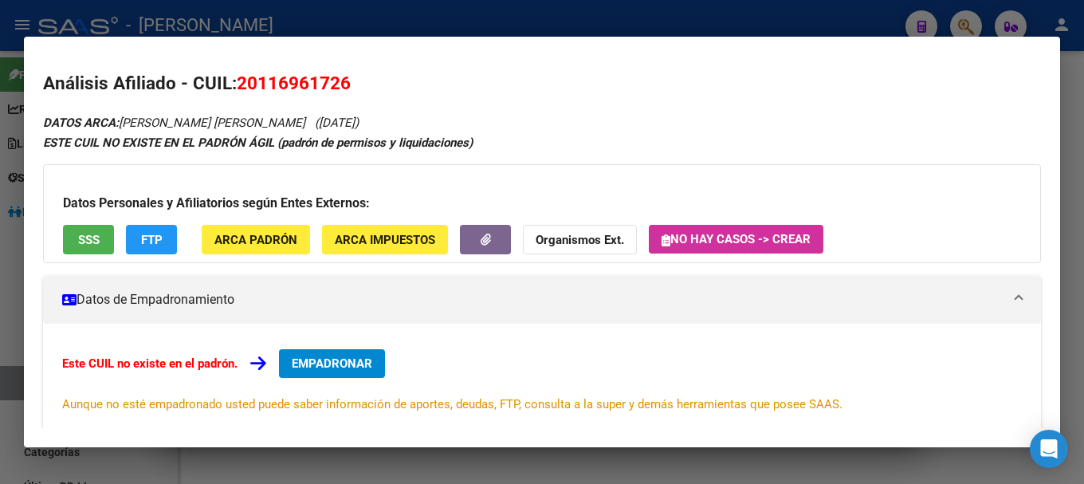
click at [311, 83] on span "20116961726" at bounding box center [294, 83] width 114 height 21
drag, startPoint x: 437, startPoint y: 176, endPoint x: 476, endPoint y: 214, distance: 54.1
click at [438, 176] on div "Datos Personales y Afiliatorios según Entes Externos: SSS FTP ARCA Padrón ARCA …" at bounding box center [542, 213] width 998 height 99
click at [324, 79] on span "20116961726" at bounding box center [294, 83] width 114 height 21
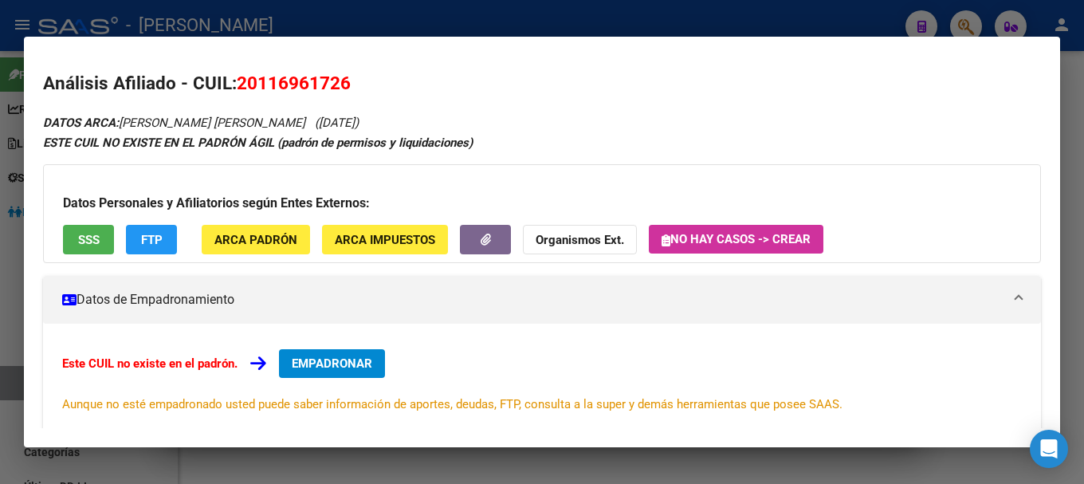
click at [324, 79] on span "20116961726" at bounding box center [294, 83] width 114 height 21
click at [457, 483] on div at bounding box center [542, 242] width 1084 height 484
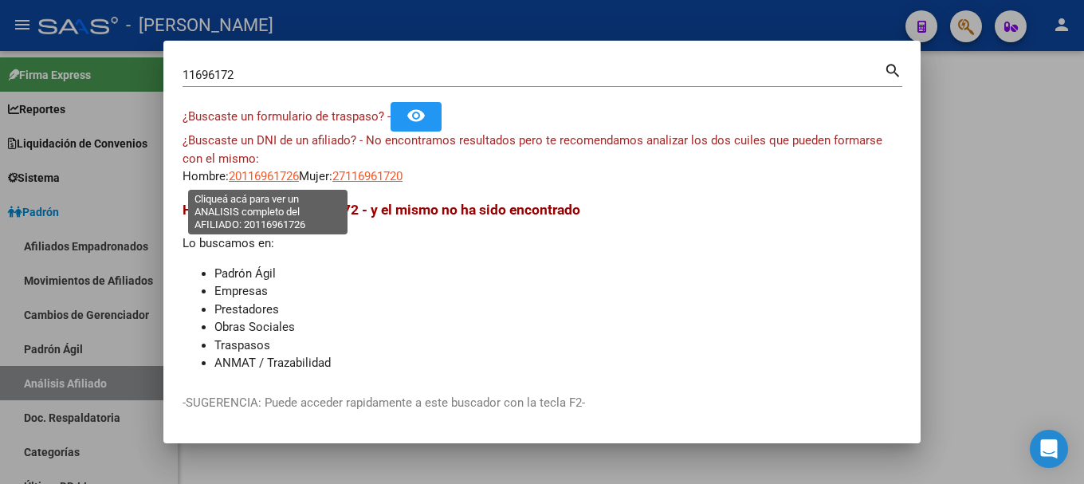
click at [261, 171] on span "20116961726" at bounding box center [264, 176] width 70 height 14
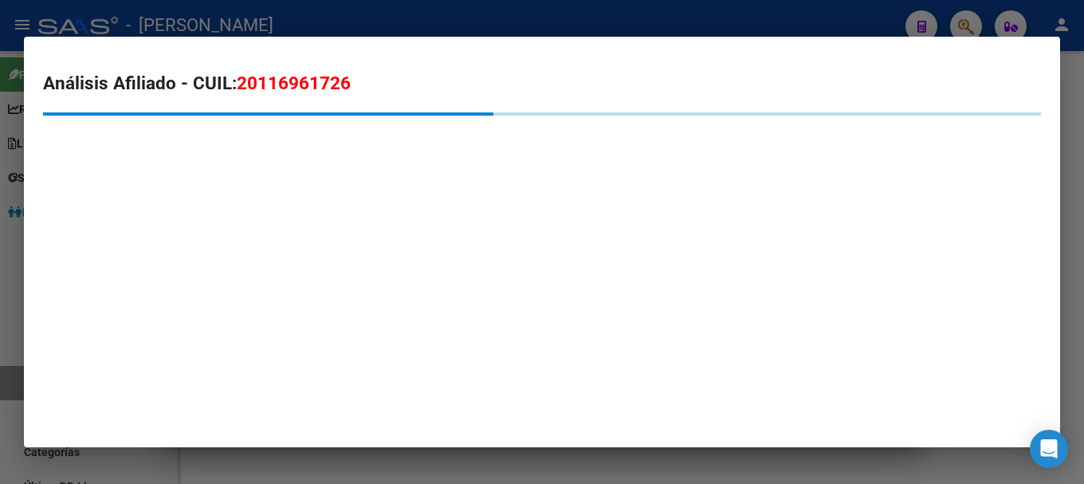
click at [308, 84] on span "20116961726" at bounding box center [294, 83] width 114 height 21
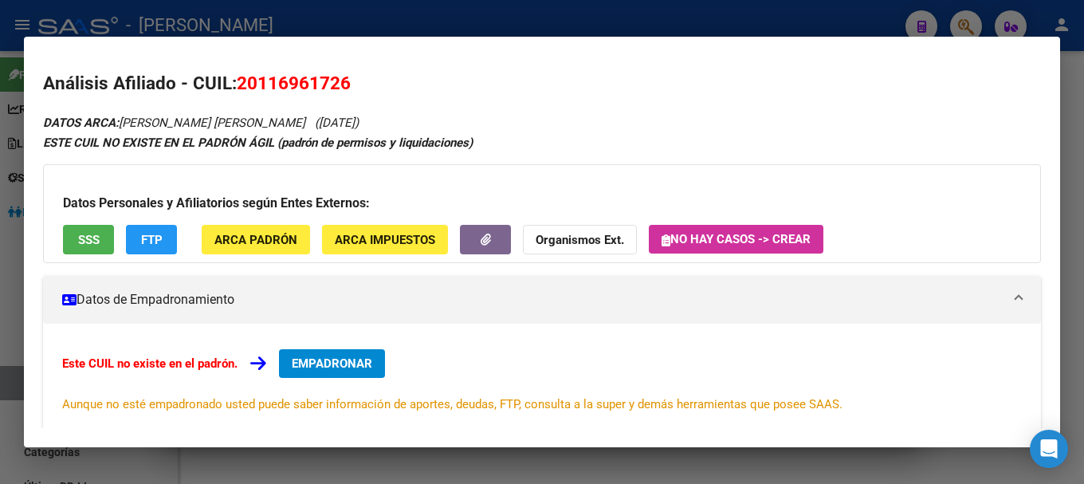
click at [552, 34] on div at bounding box center [542, 242] width 1084 height 484
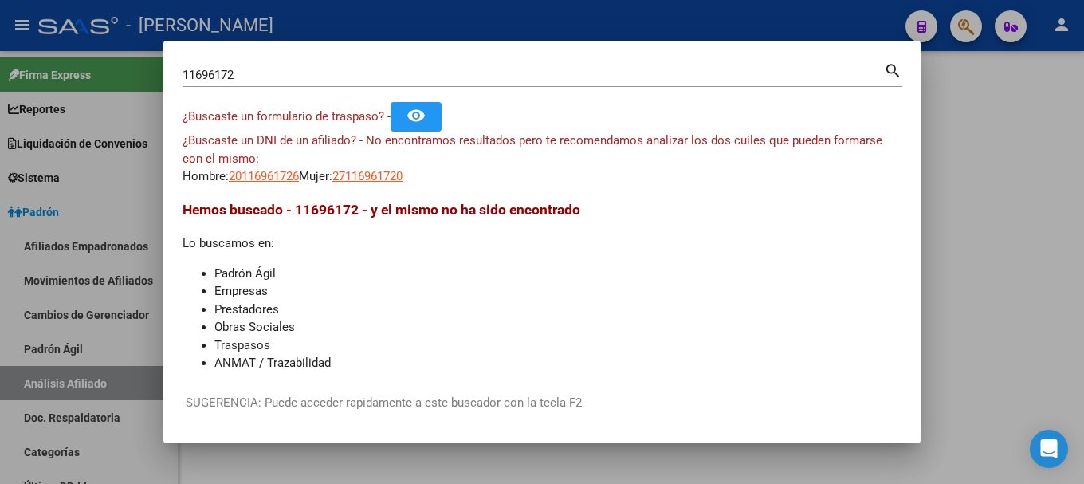
click at [568, 33] on div at bounding box center [542, 242] width 1084 height 484
